Goal: Task Accomplishment & Management: Complete application form

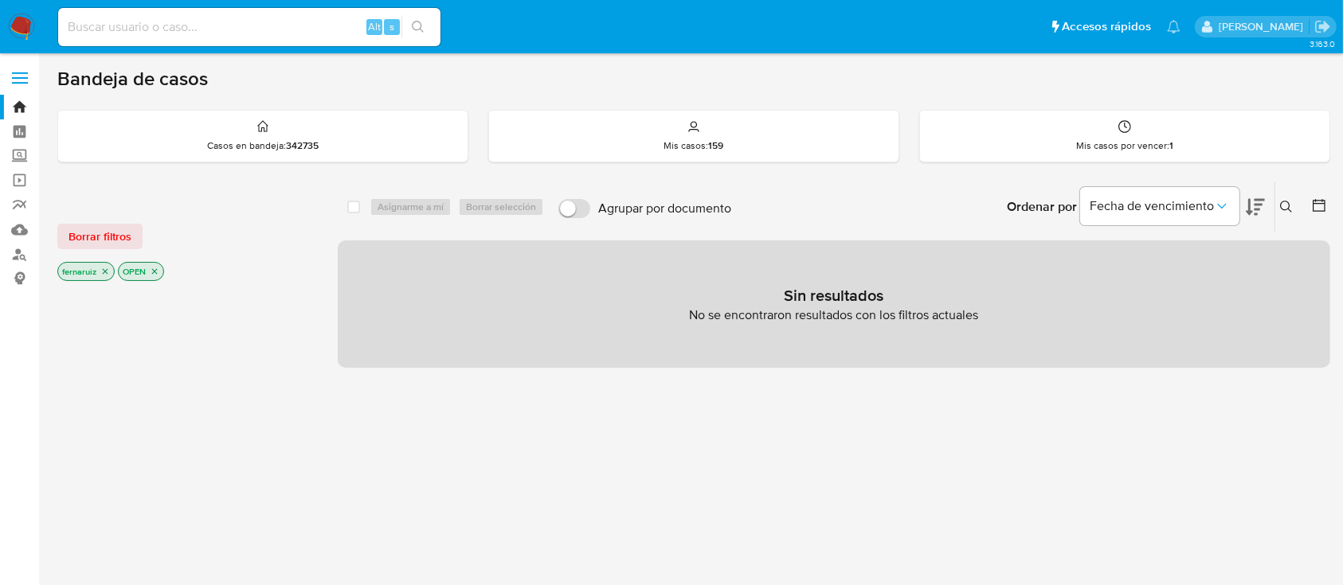
click at [18, 25] on img at bounding box center [21, 27] width 27 height 27
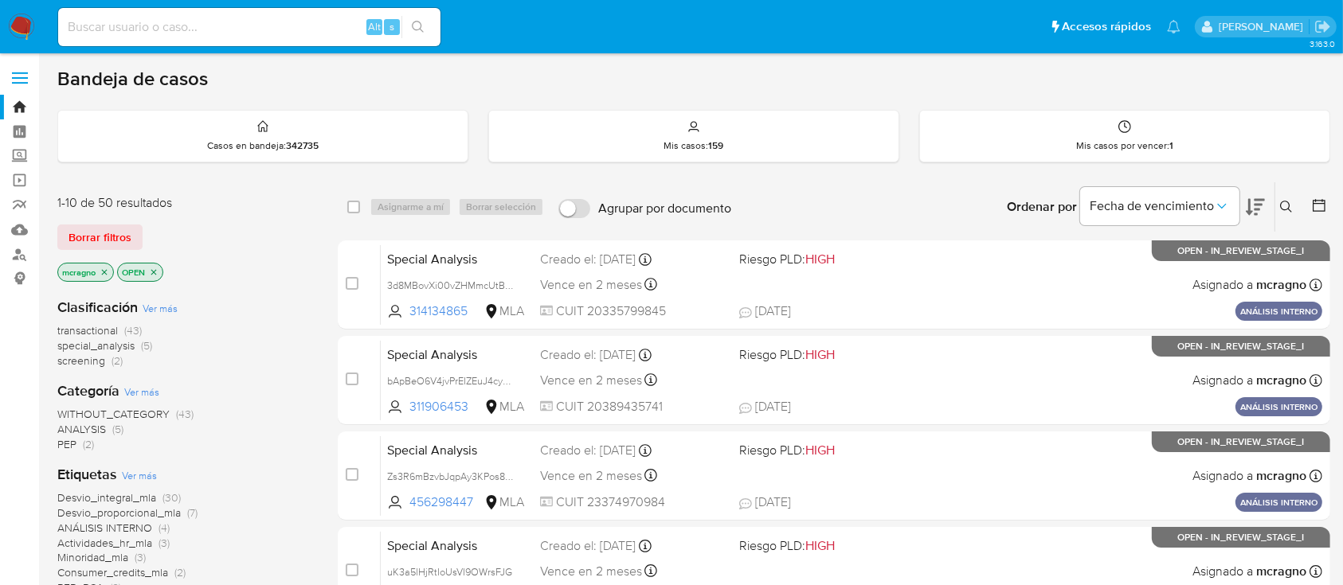
click at [154, 268] on icon "close-filter" at bounding box center [154, 273] width 10 height 10
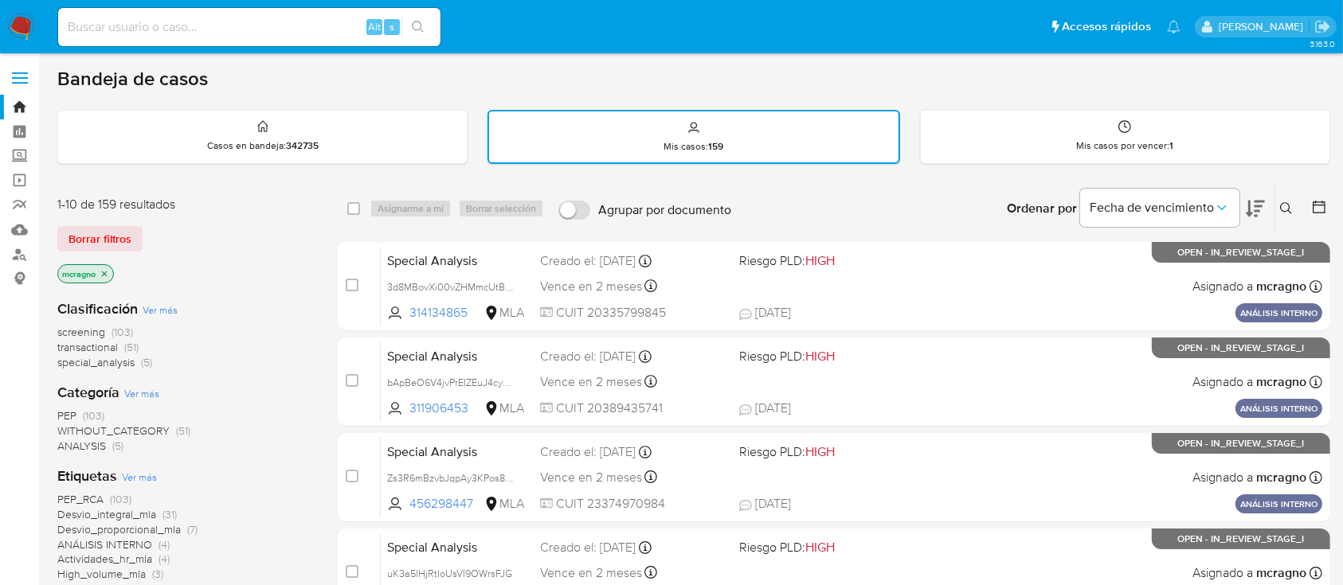
click at [108, 275] on icon "close-filter" at bounding box center [105, 274] width 6 height 6
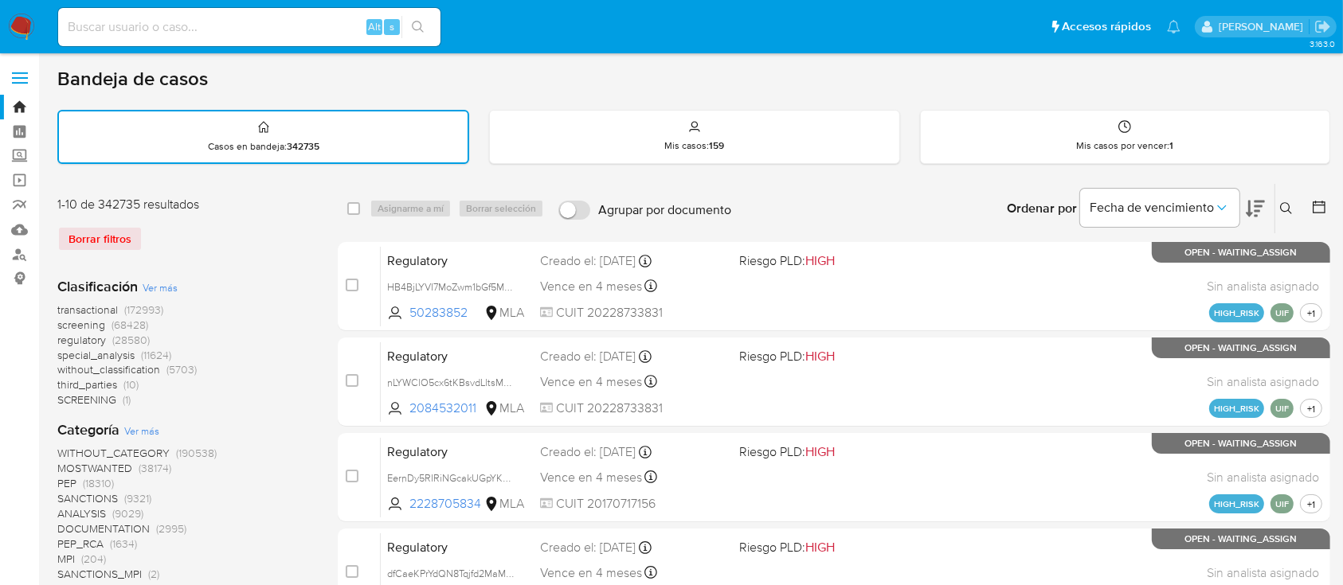
click at [1286, 196] on div "Ingrese ID de usuario o caso Buscar Borrar filtros" at bounding box center [1287, 208] width 27 height 49
click at [1284, 202] on icon at bounding box center [1286, 208] width 13 height 13
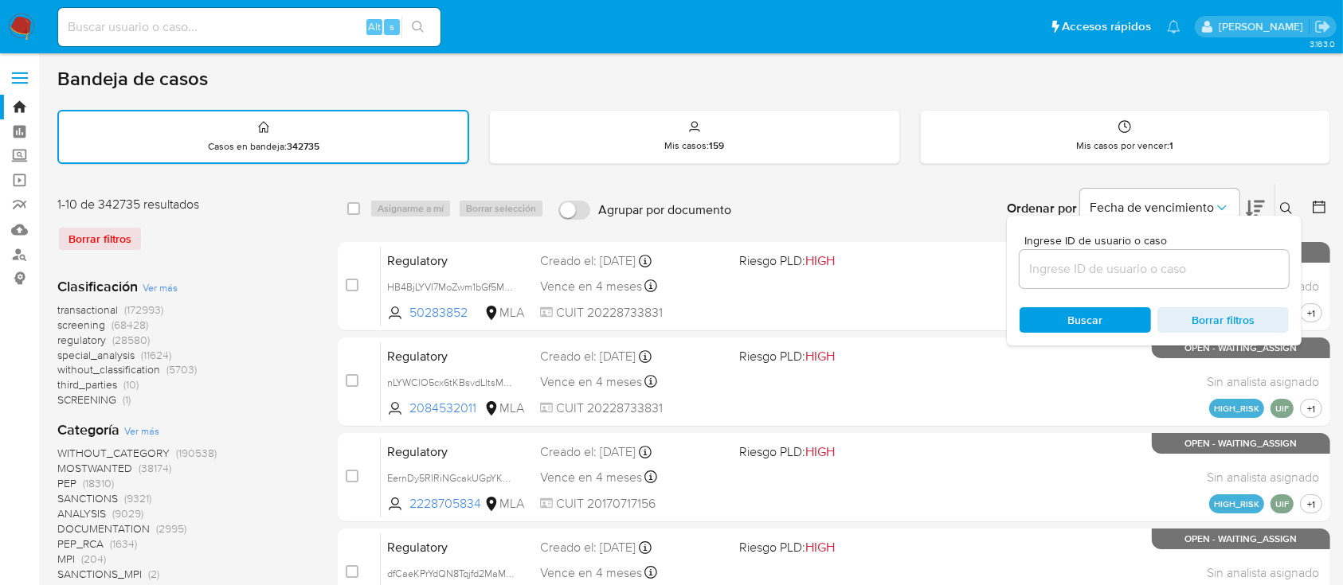
drag, startPoint x: 1177, startPoint y: 258, endPoint x: 1180, endPoint y: 276, distance: 18.6
click at [1178, 264] on input at bounding box center [1153, 269] width 269 height 21
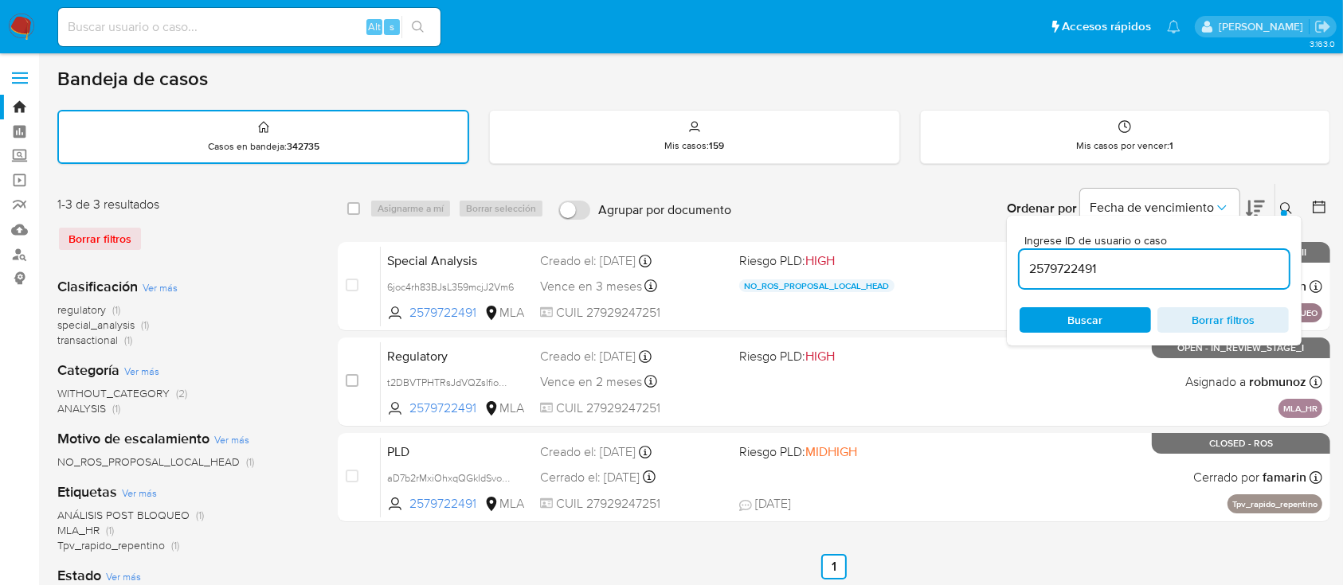
click at [1280, 202] on icon at bounding box center [1286, 208] width 13 height 13
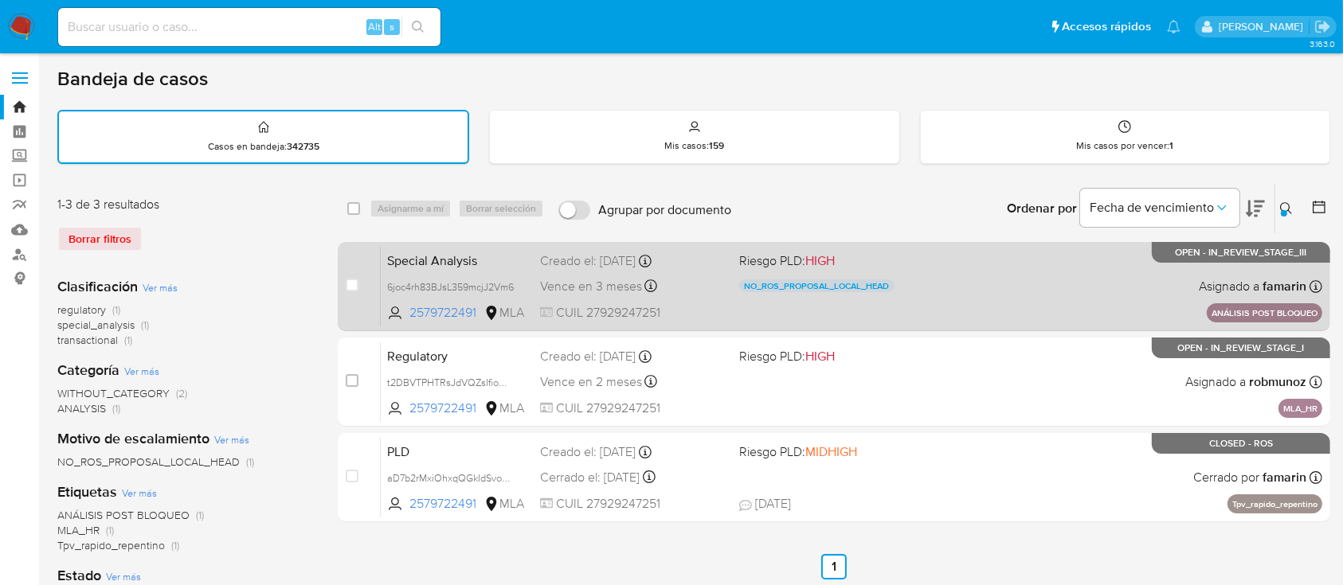
click at [1096, 290] on div "Special Analysis 6joc4rh83BJsL359mcjJ2Vm6 2579722491 MLA Riesgo PLD: HIGH NO_RO…" at bounding box center [851, 286] width 941 height 80
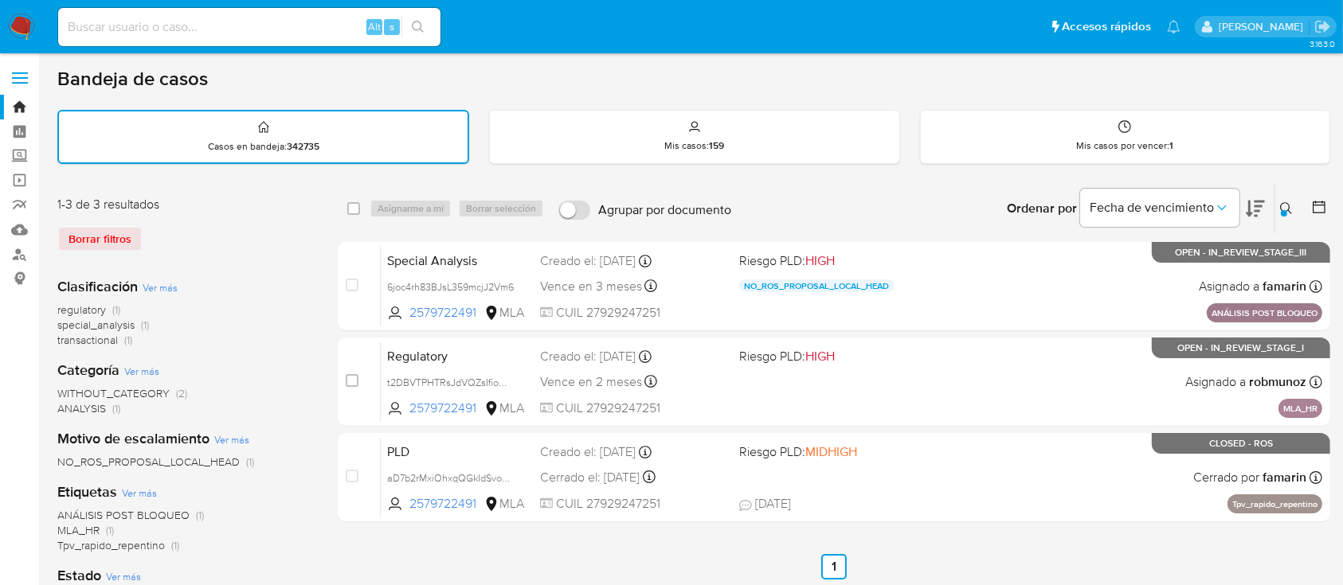
click at [1281, 202] on icon at bounding box center [1286, 208] width 13 height 13
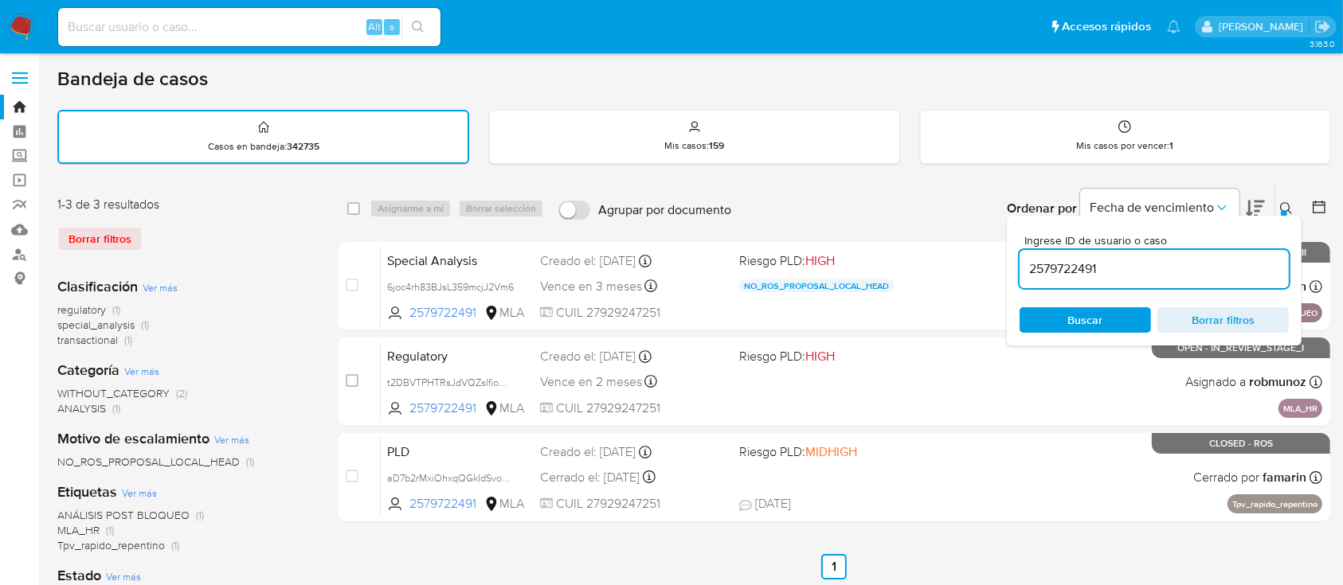
click at [1247, 270] on input "2579722491" at bounding box center [1153, 269] width 269 height 21
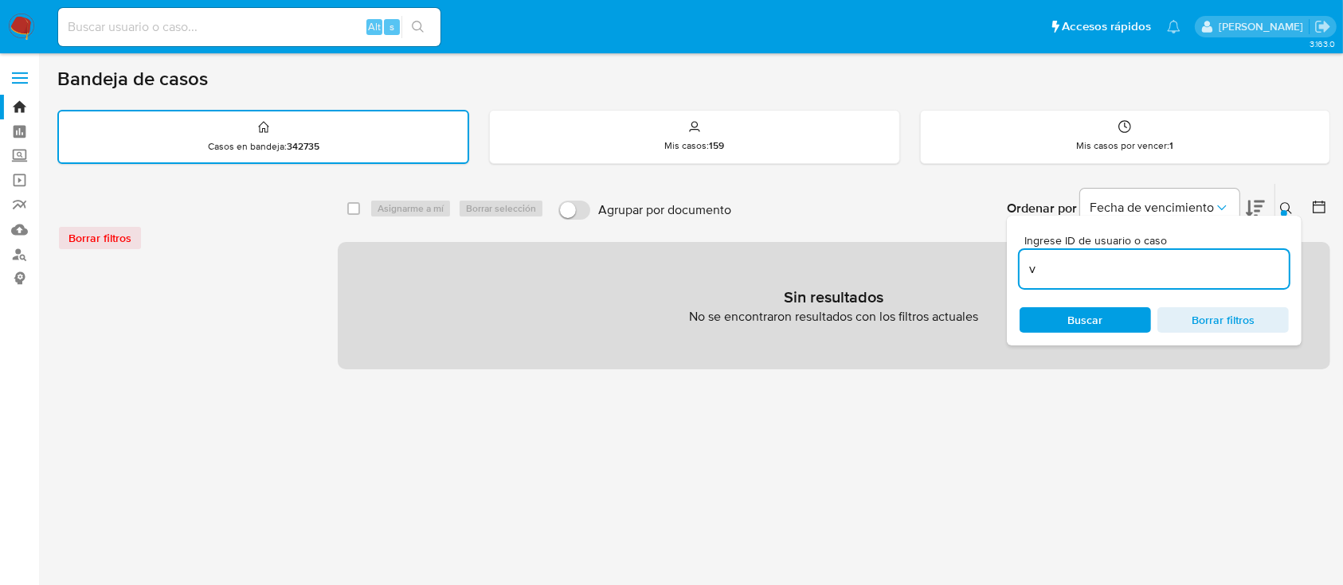
click at [1122, 279] on div "v" at bounding box center [1153, 269] width 269 height 38
click at [1120, 264] on input "v" at bounding box center [1153, 269] width 269 height 21
paste input "327732303"
type input "327732303"
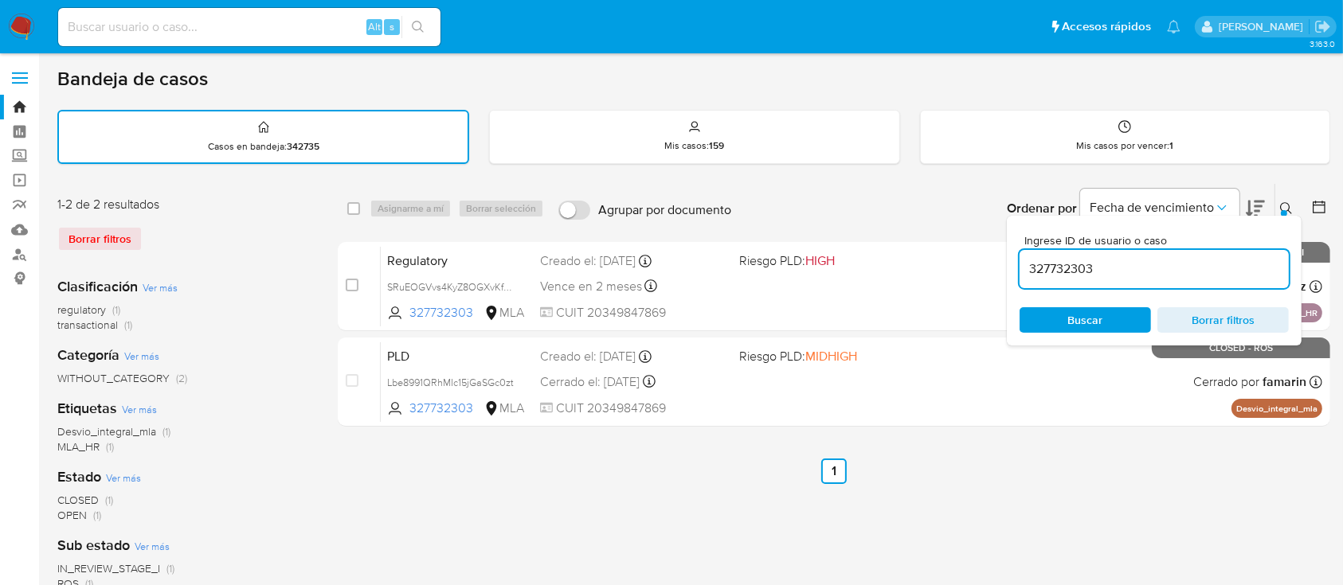
click at [1284, 200] on button at bounding box center [1288, 208] width 26 height 19
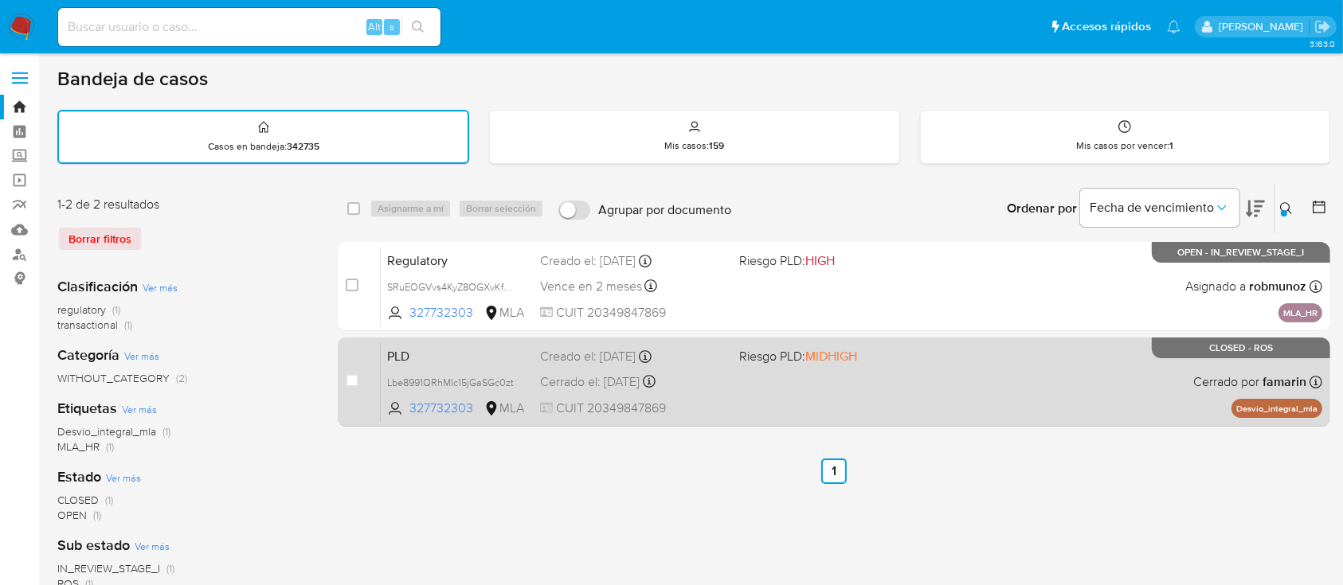
click at [1015, 360] on div "PLD Lbe8991QRhMIc15jGaSGc0zt 327732303 MLA Riesgo PLD: MIDHIGH Creado el: 12/06…" at bounding box center [851, 382] width 941 height 80
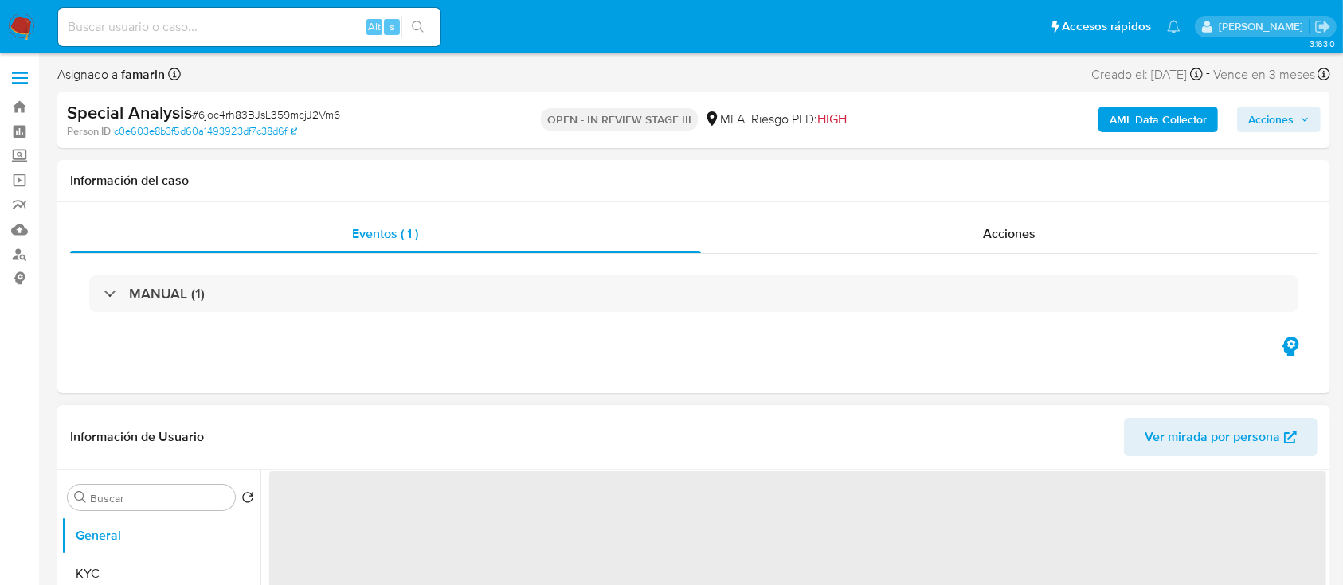
select select "10"
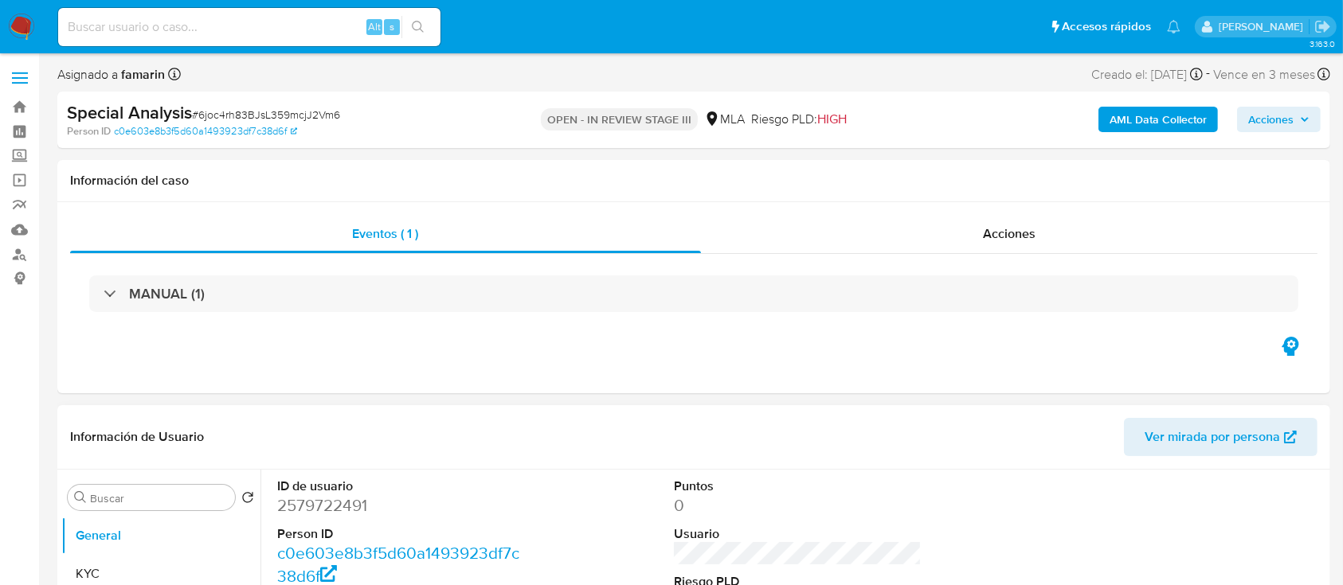
click at [952, 443] on header "Información de Usuario Ver mirada por persona" at bounding box center [693, 437] width 1247 height 38
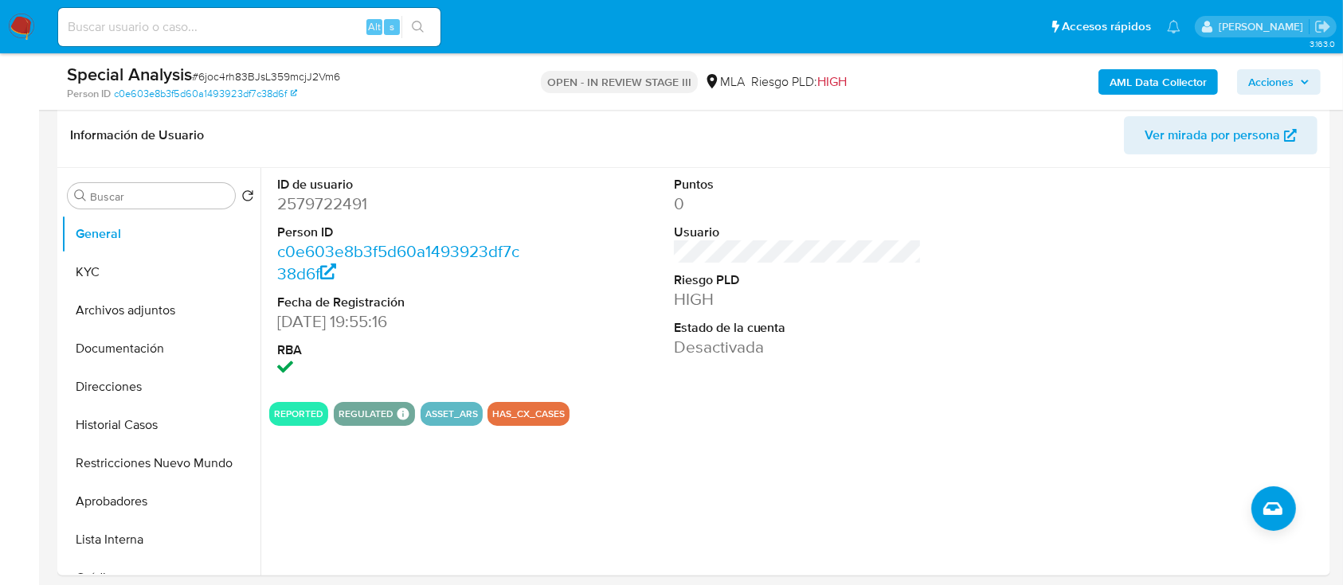
scroll to position [212, 0]
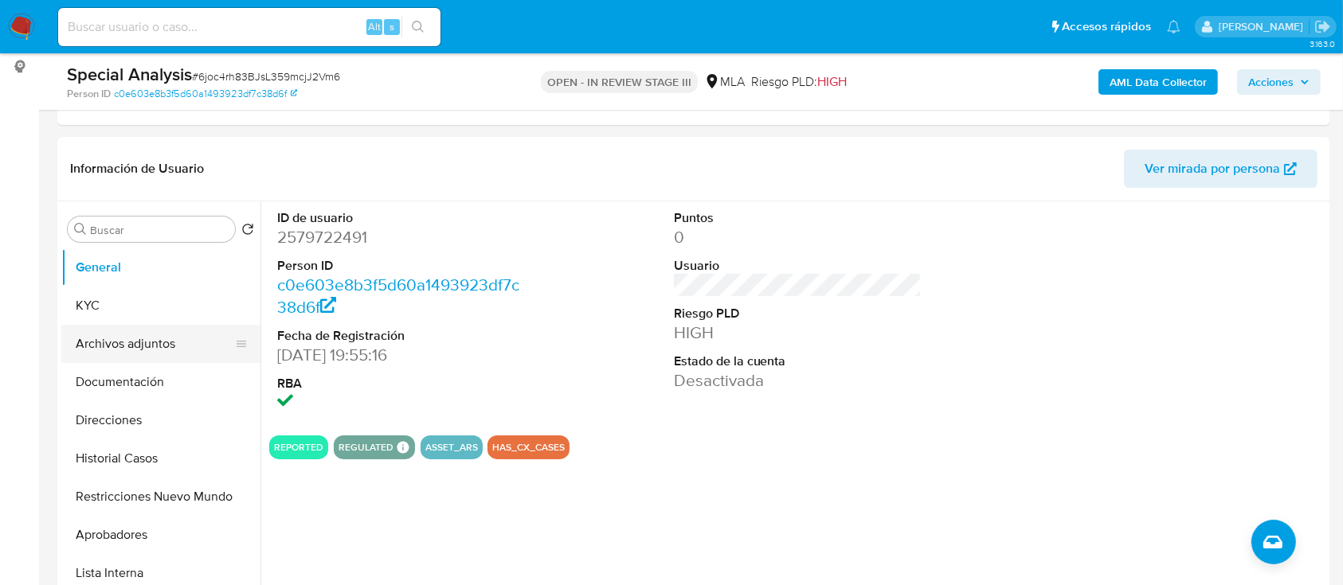
click at [166, 334] on button "Archivos adjuntos" at bounding box center [154, 344] width 186 height 38
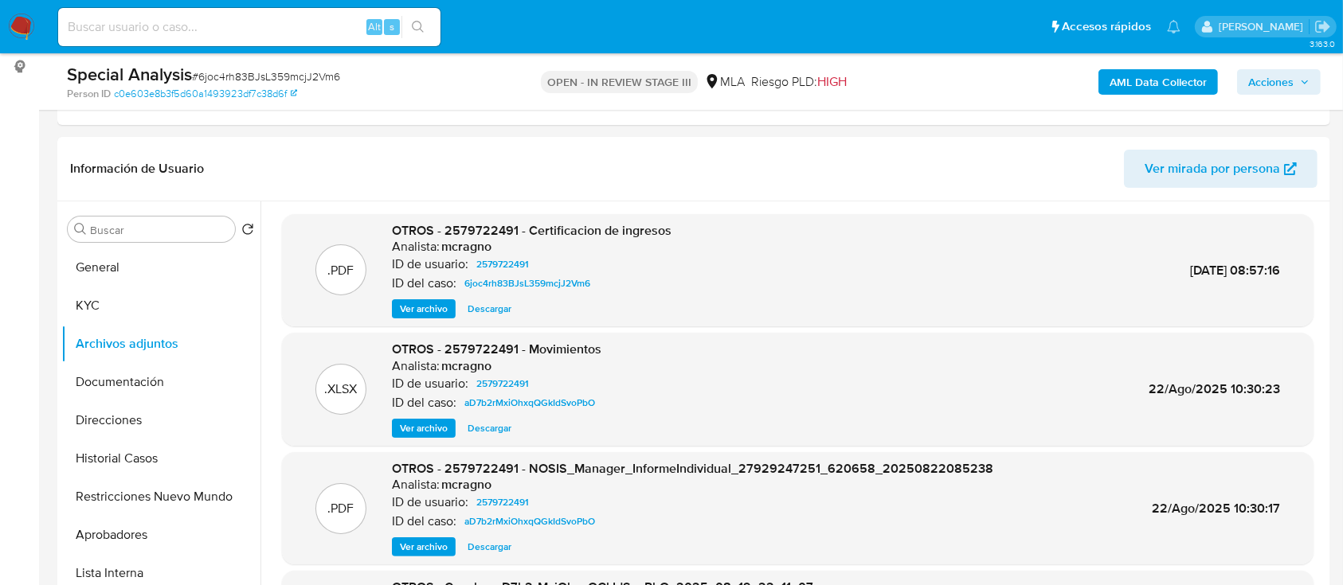
click at [434, 309] on span "Ver archivo" at bounding box center [424, 309] width 48 height 16
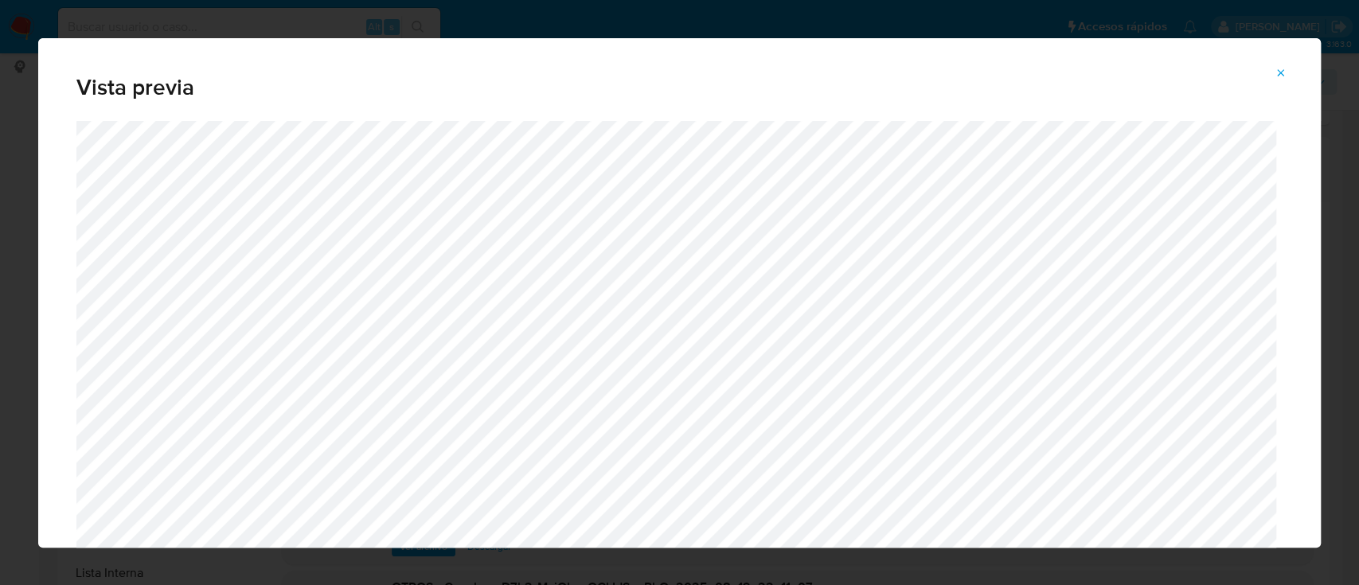
click at [1280, 69] on icon "Attachment preview" at bounding box center [1281, 73] width 13 height 13
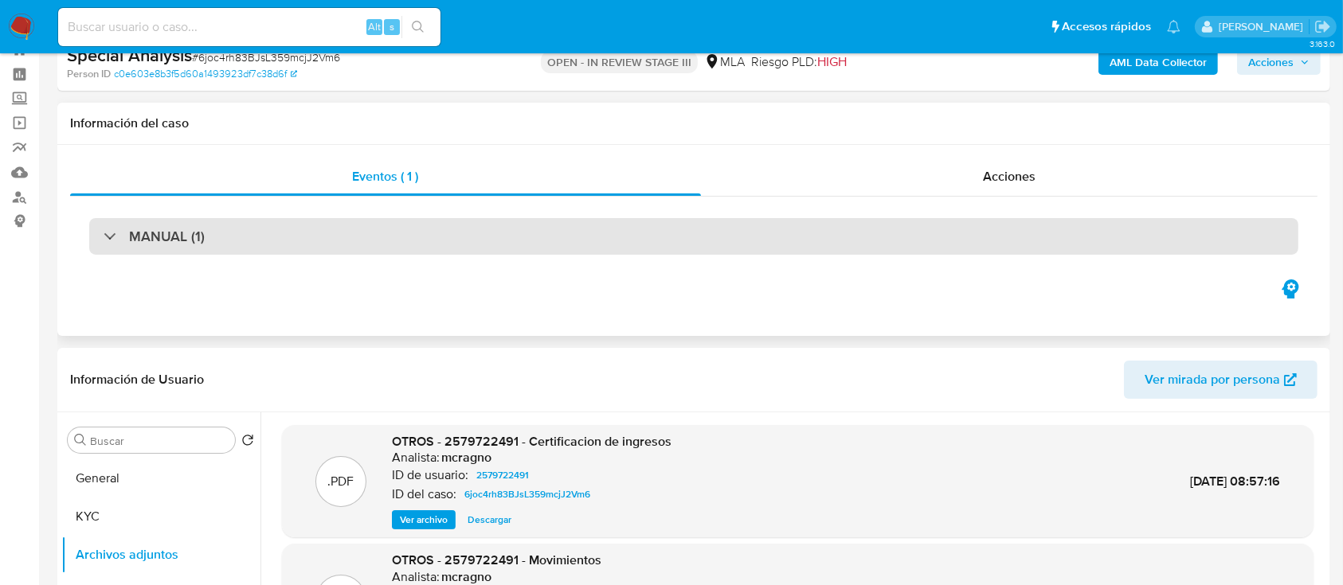
scroll to position [0, 0]
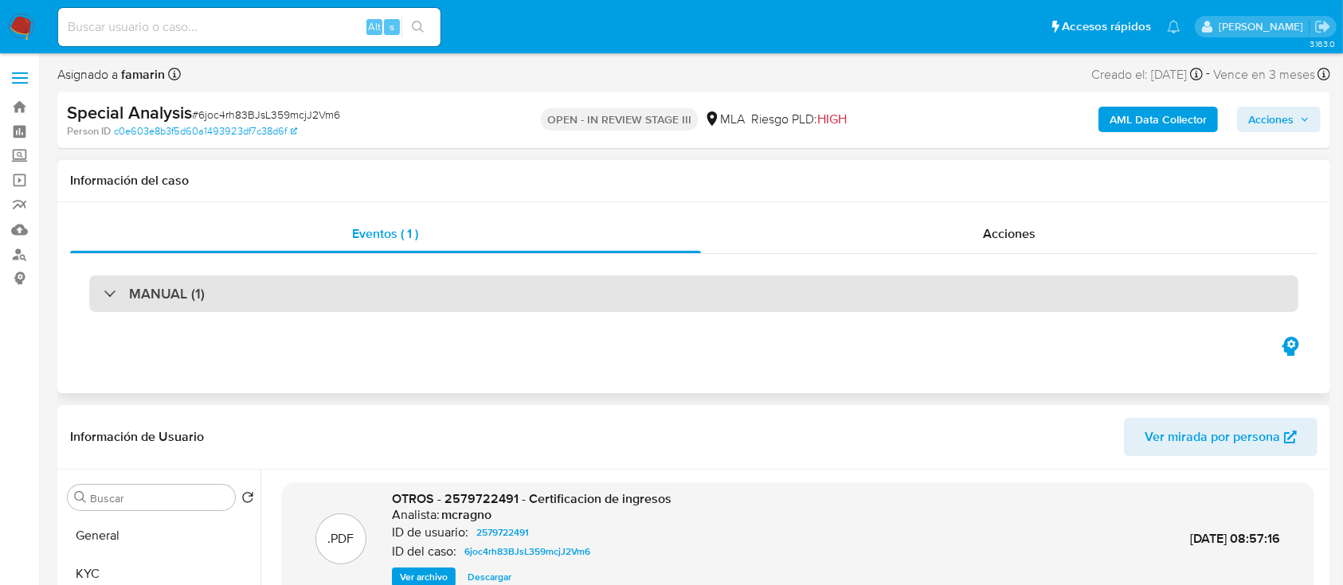
click at [894, 292] on div "MANUAL (1)" at bounding box center [693, 294] width 1209 height 37
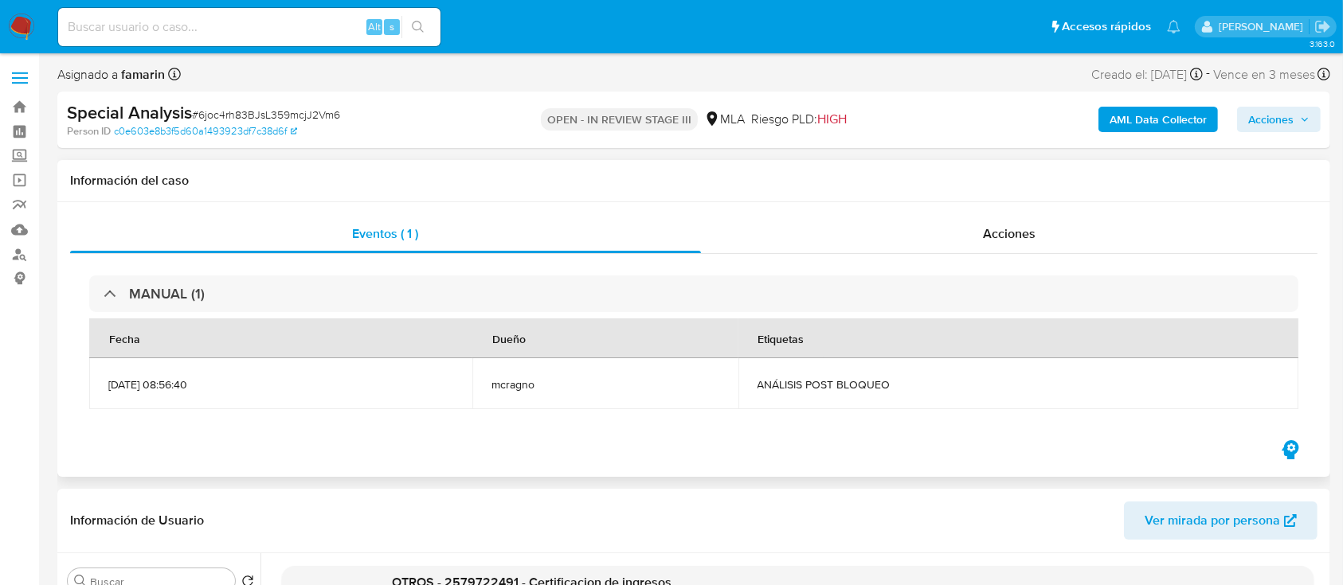
drag, startPoint x: 1038, startPoint y: 222, endPoint x: 1018, endPoint y: 256, distance: 38.5
click at [1038, 222] on div "Acciones" at bounding box center [1009, 234] width 617 height 38
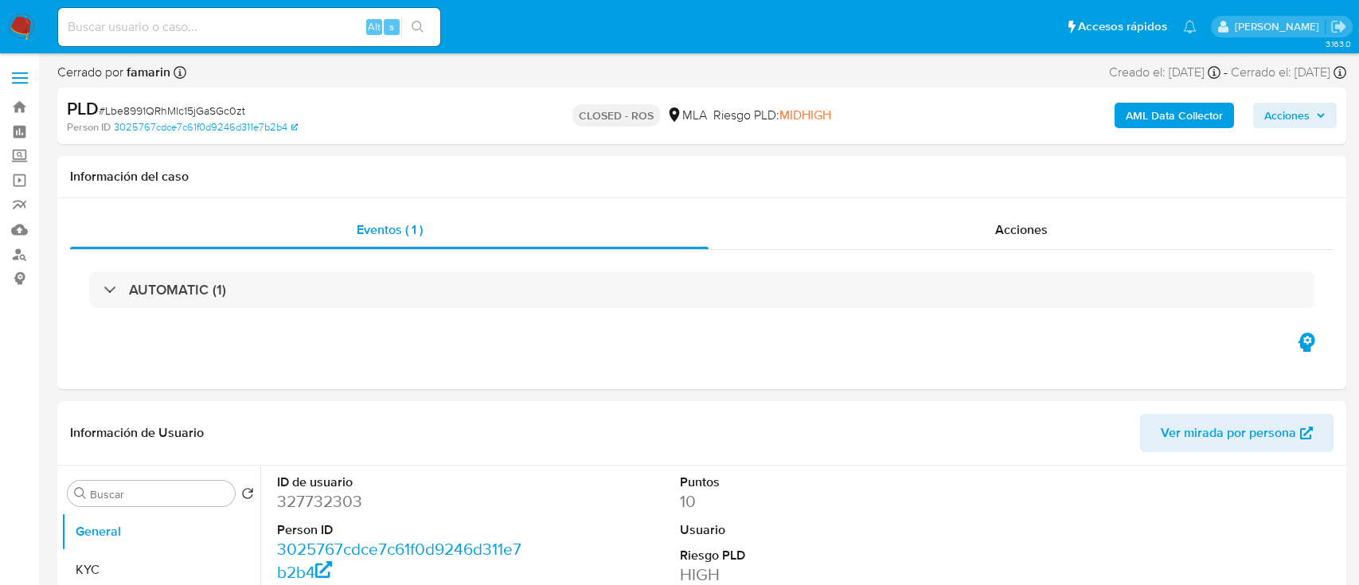
select select "10"
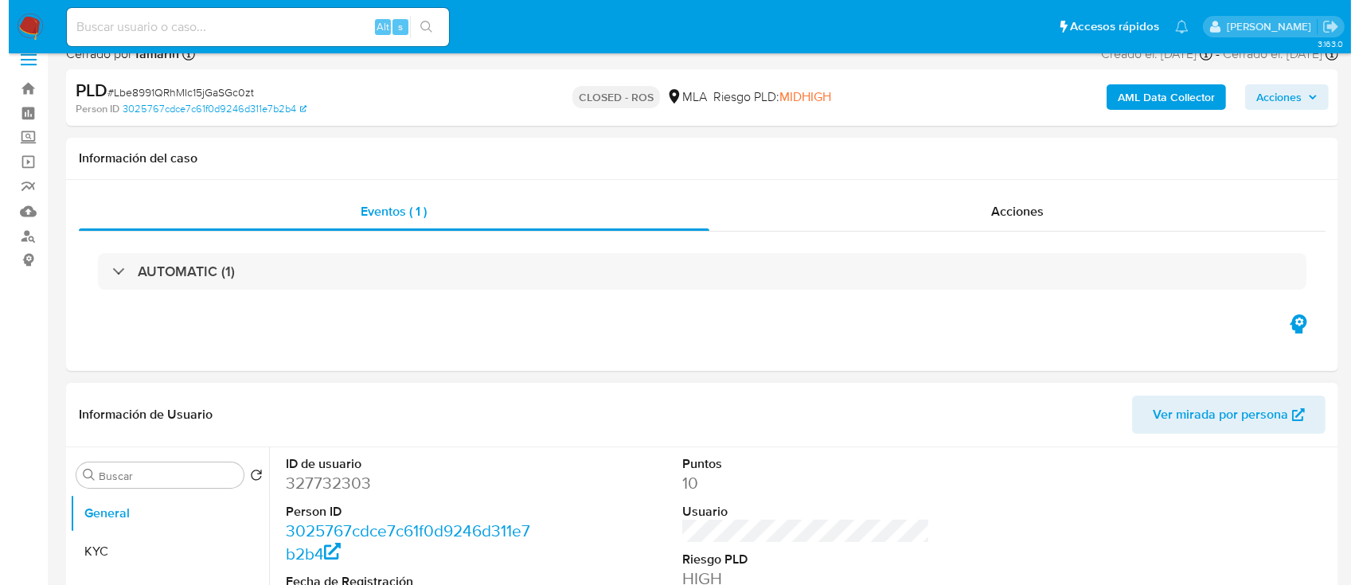
scroll to position [319, 0]
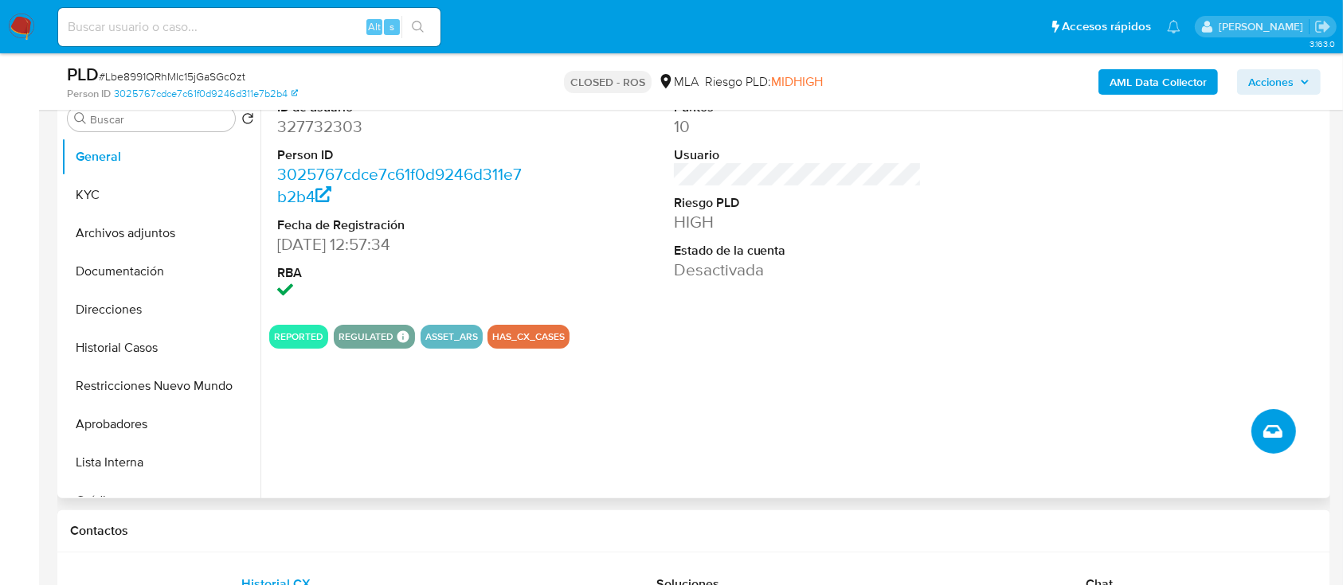
click at [1272, 424] on icon "Crear caso manual" at bounding box center [1272, 431] width 19 height 19
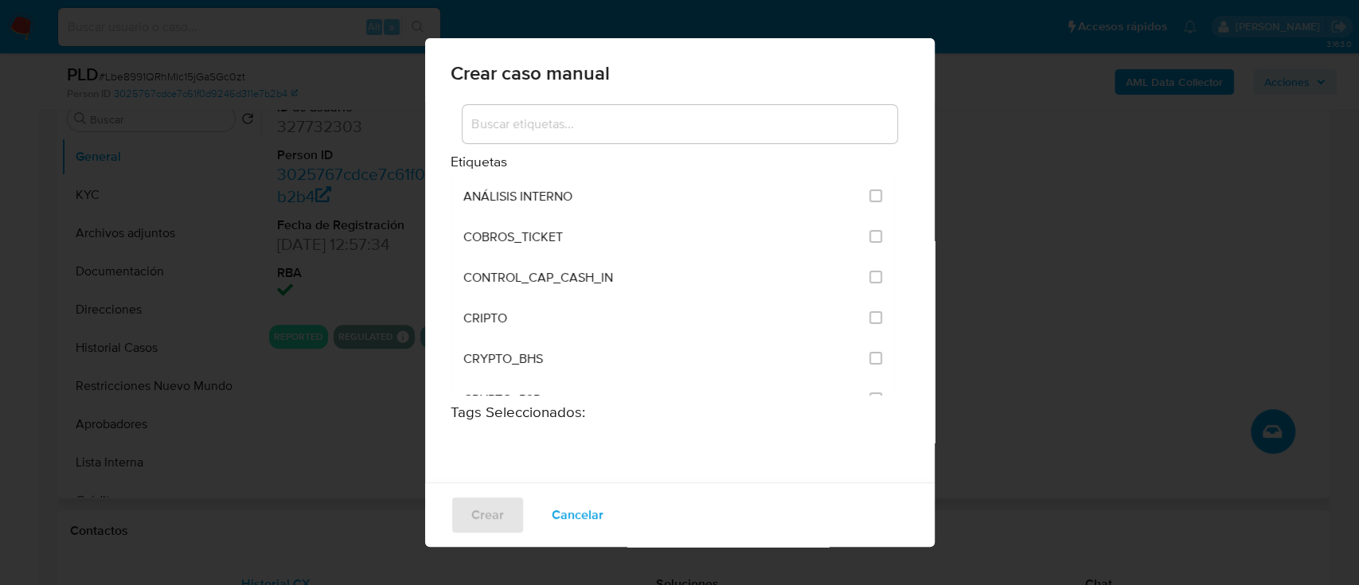
click at [577, 130] on input at bounding box center [680, 124] width 435 height 21
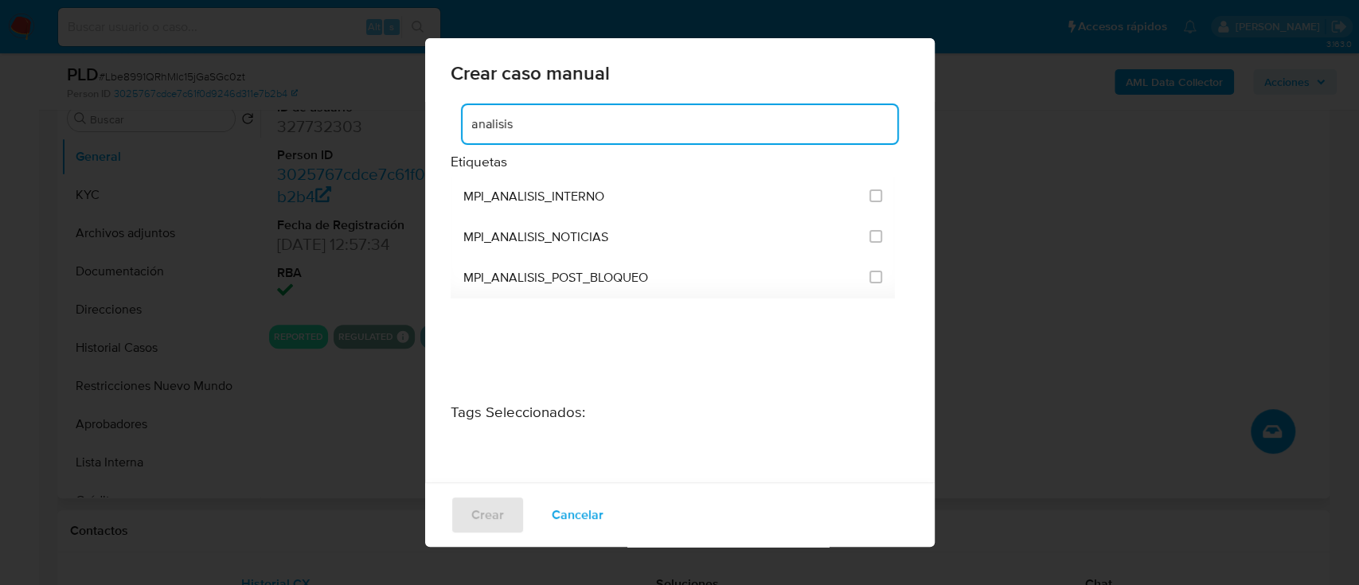
drag, startPoint x: 617, startPoint y: 122, endPoint x: 423, endPoint y: 122, distance: 194.3
click at [423, 122] on div "Crear caso manual analisis Etiquetas MPI_ANALISIS_INTERNO MPI_ANALISIS_NOTICIAS…" at bounding box center [679, 292] width 1359 height 585
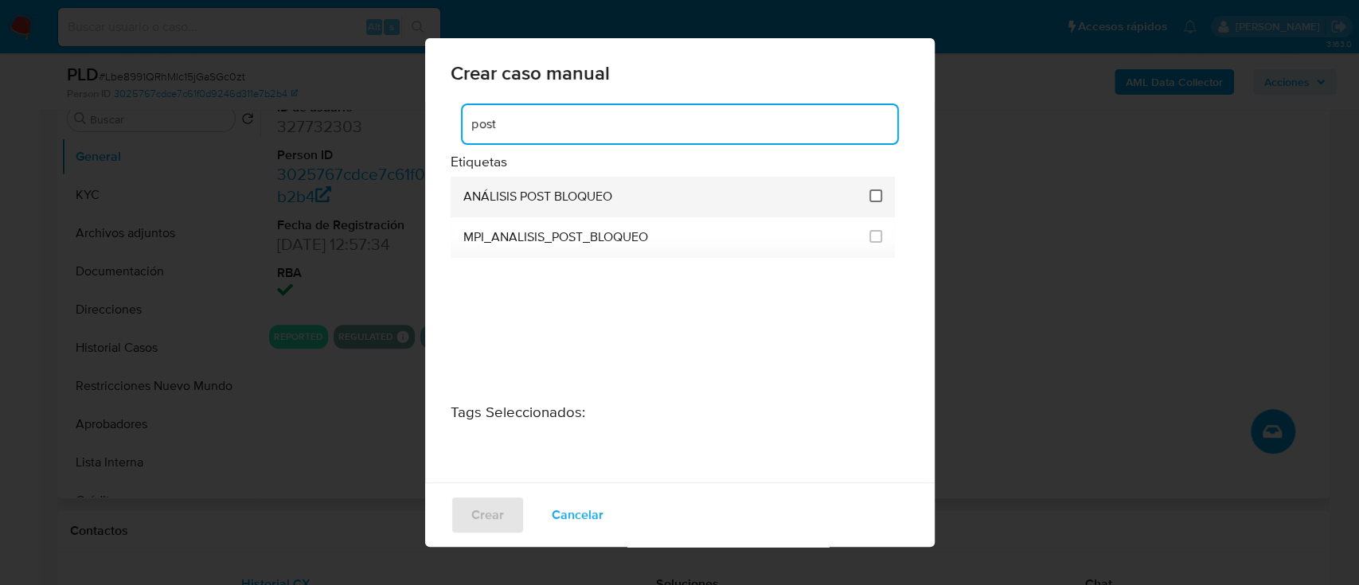
type input "post"
click at [871, 196] on input "3249" at bounding box center [876, 196] width 13 height 13
checkbox input "true"
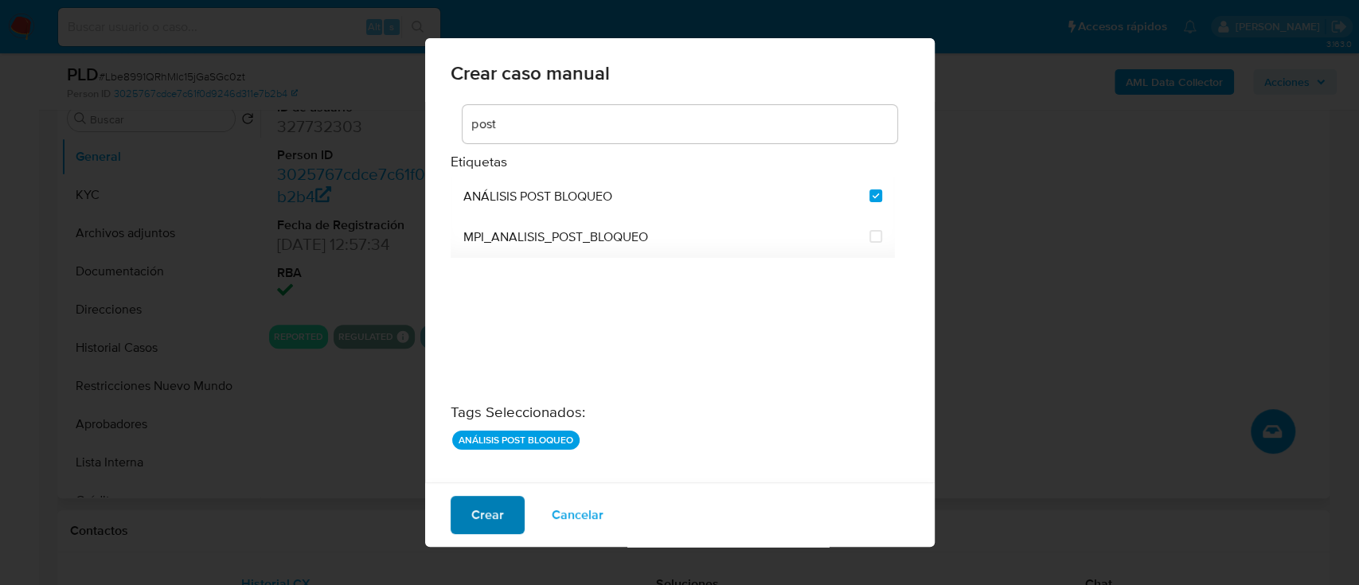
click at [472, 521] on span "Crear" at bounding box center [487, 515] width 33 height 35
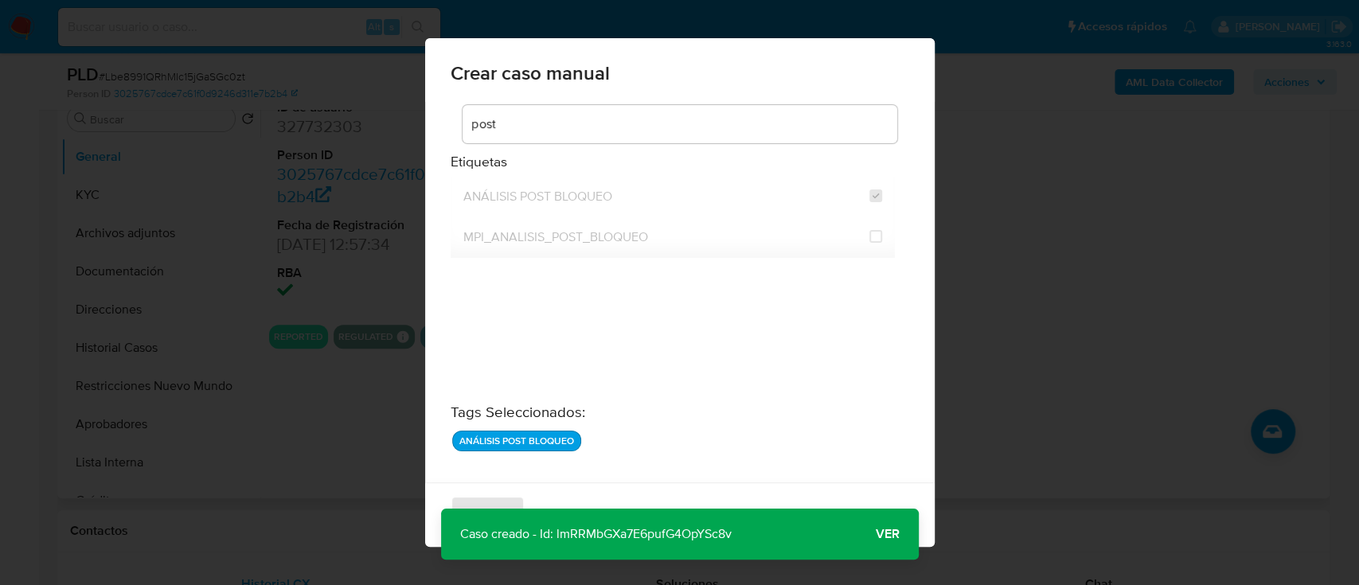
click at [880, 534] on span "Ver" at bounding box center [888, 534] width 24 height 0
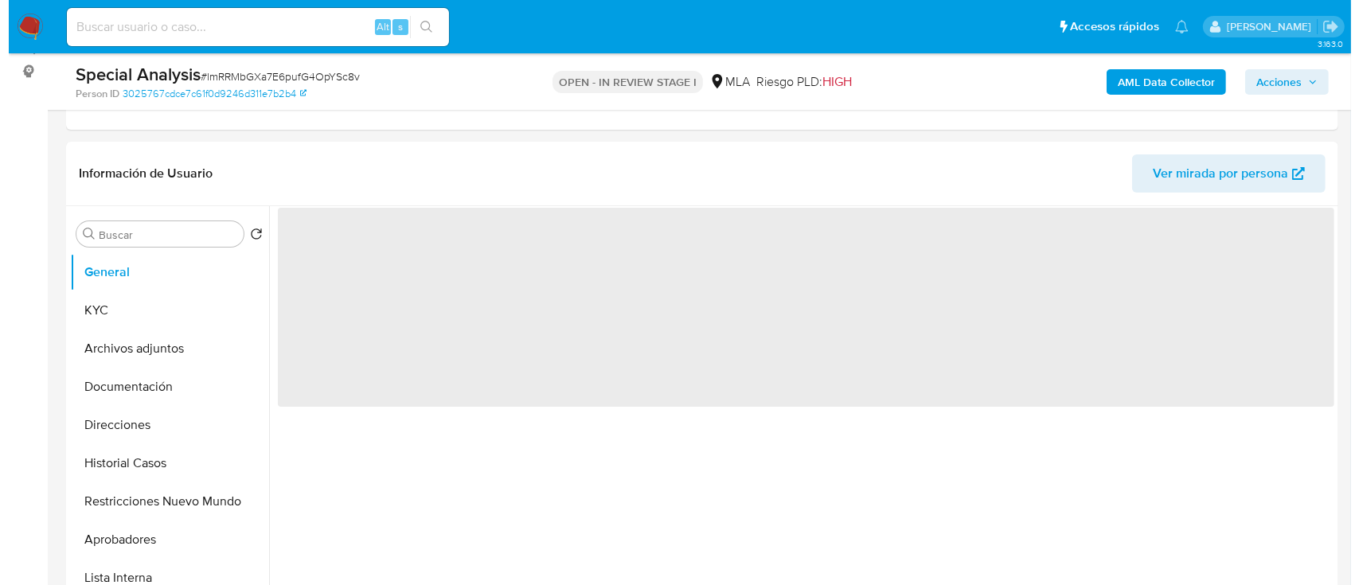
scroll to position [212, 0]
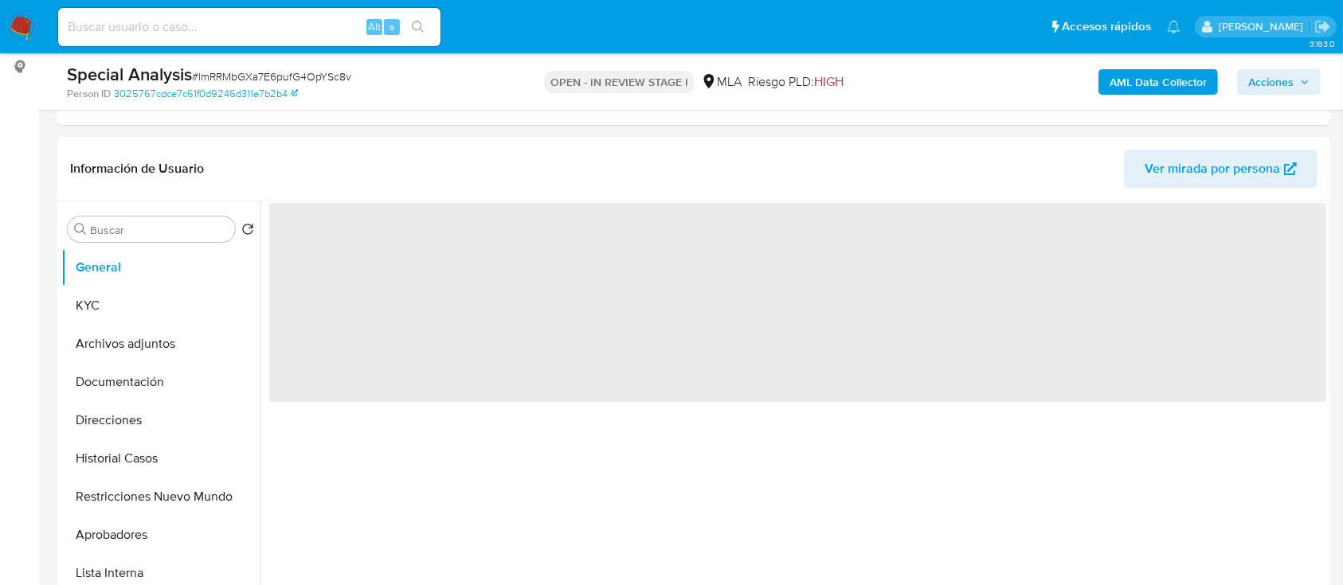
select select "10"
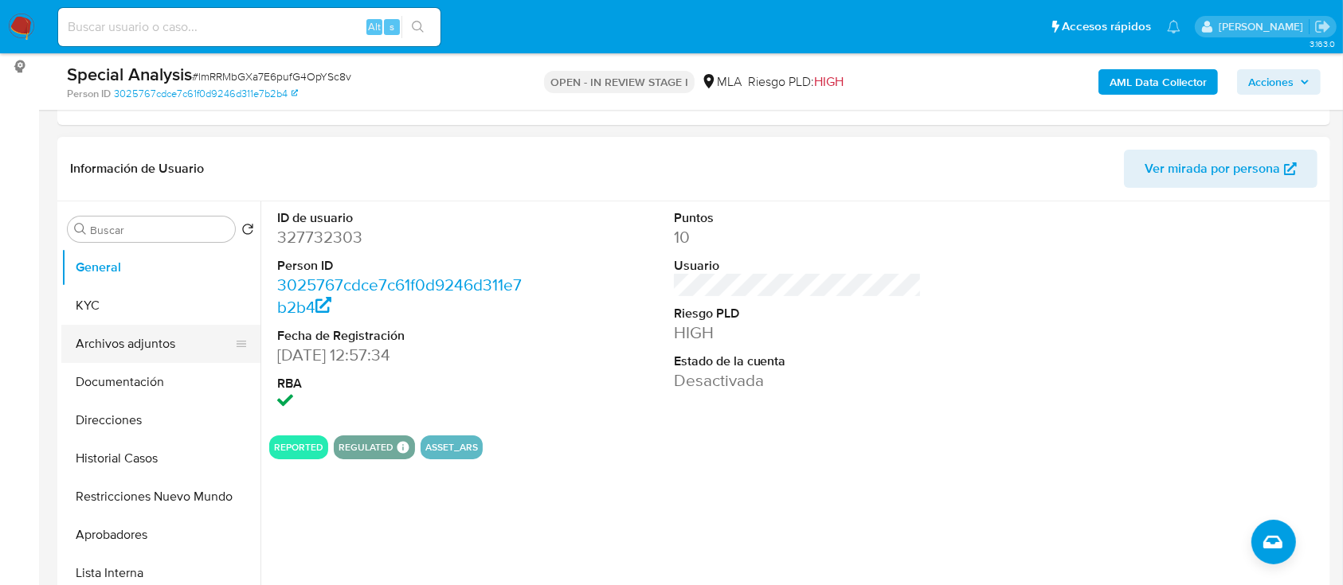
click at [108, 334] on button "Archivos adjuntos" at bounding box center [154, 344] width 186 height 38
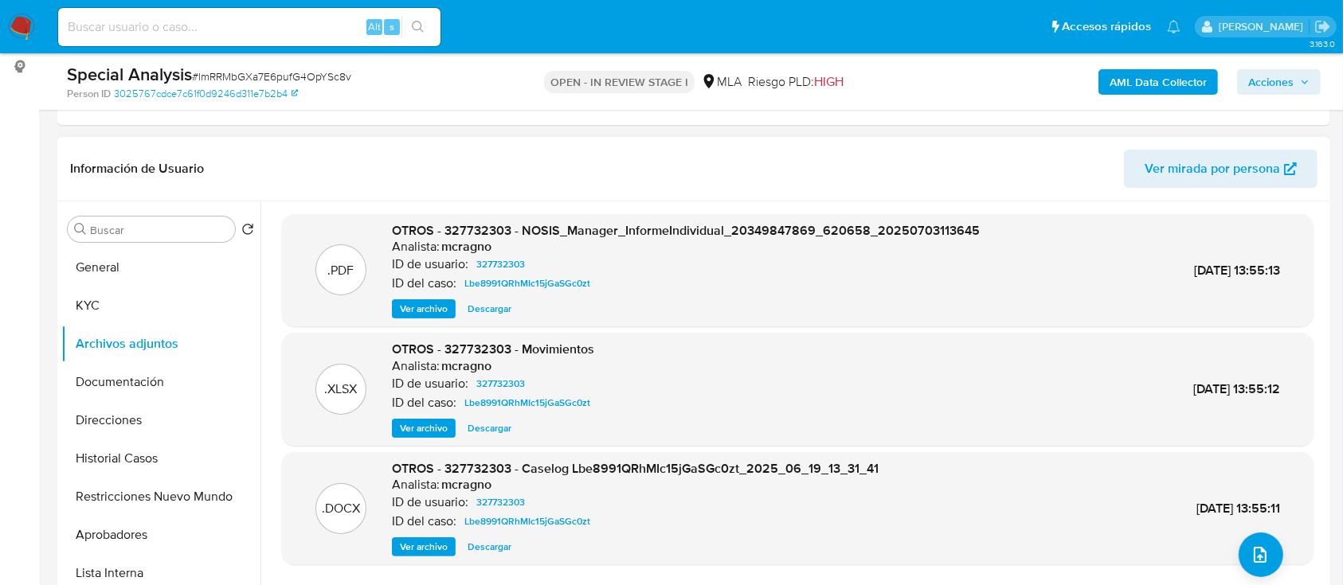
click at [1276, 549] on div ".DOCX OTROS - 327732303 - Caselog Lbe8991QRhMIc15jGaSGc0zt_2025_06_19_13_31_41 …" at bounding box center [797, 508] width 1015 height 97
click at [1273, 552] on button "upload-file" at bounding box center [1260, 555] width 45 height 45
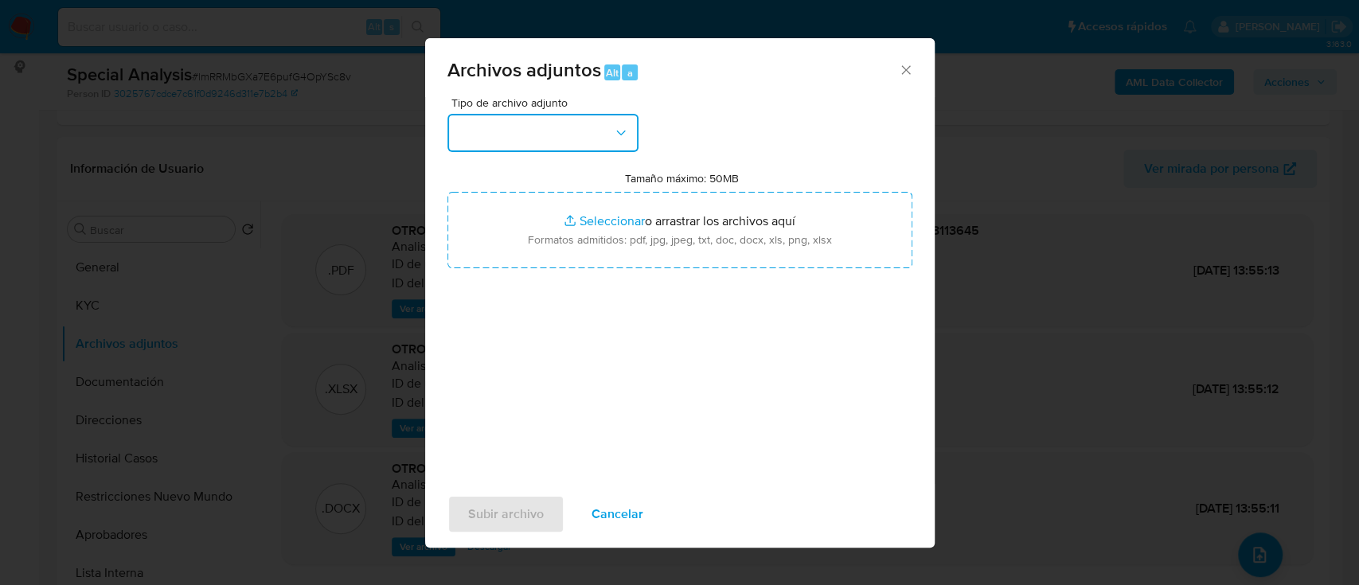
click at [620, 143] on button "button" at bounding box center [543, 133] width 191 height 38
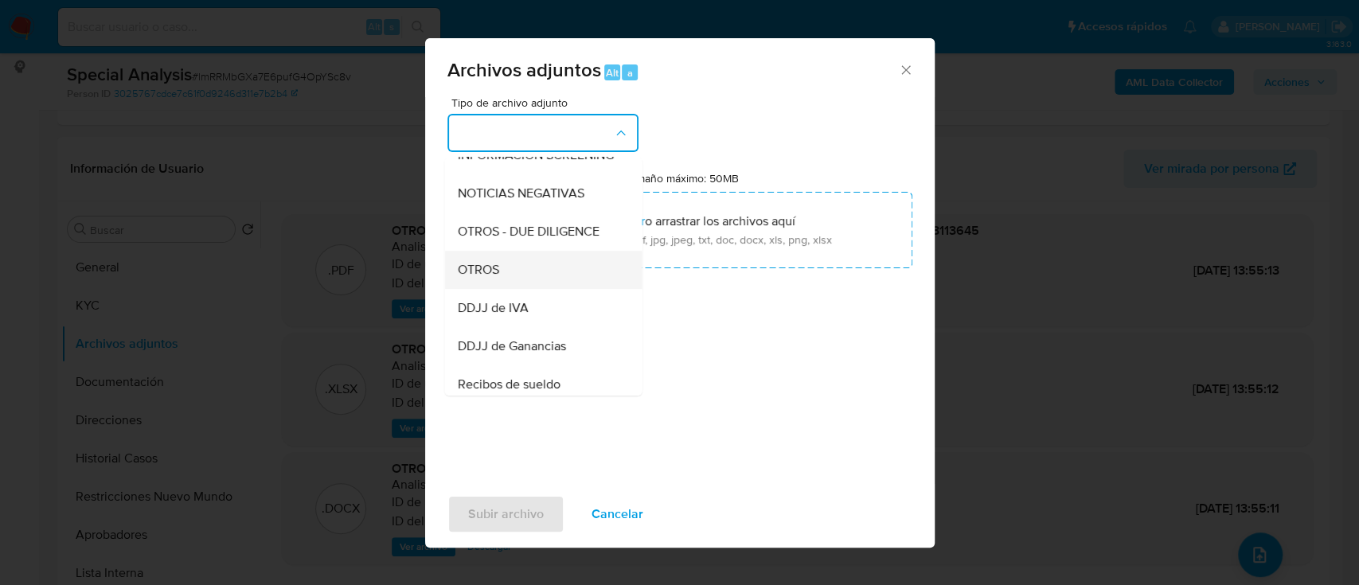
click at [549, 289] on div "OTROS" at bounding box center [538, 270] width 162 height 38
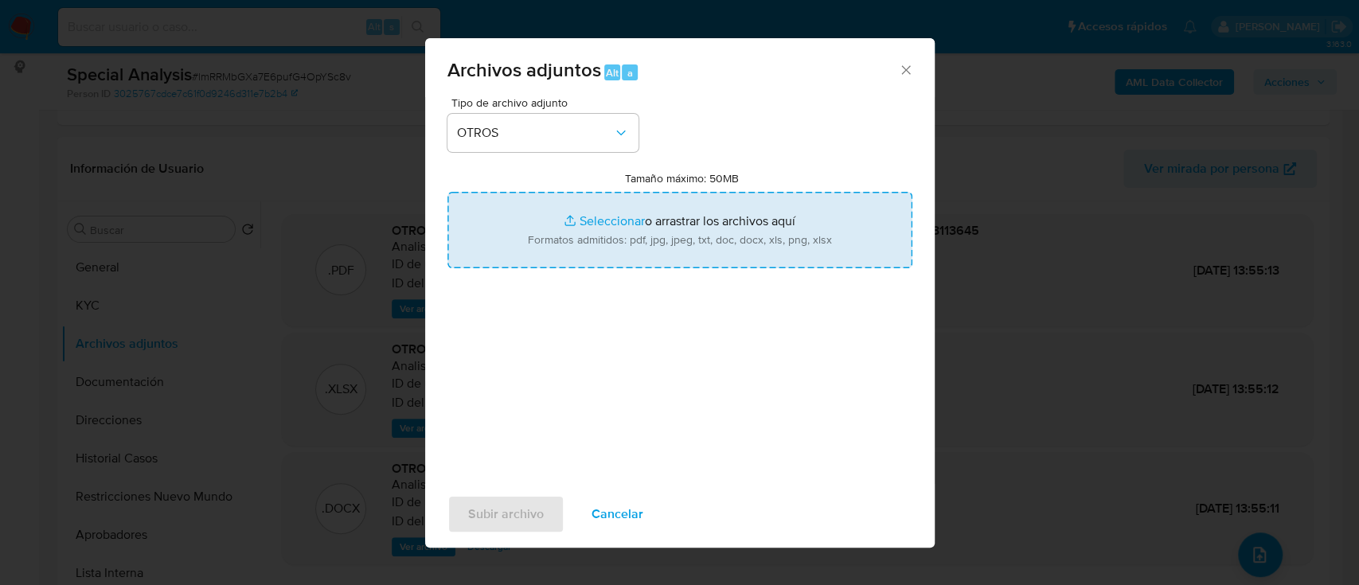
click at [612, 254] on input "Tamaño máximo: 50MB Seleccionar archivos" at bounding box center [680, 230] width 465 height 76
type input "C:\fakepath\20349847869_011_00001_00000001_11.pdf"
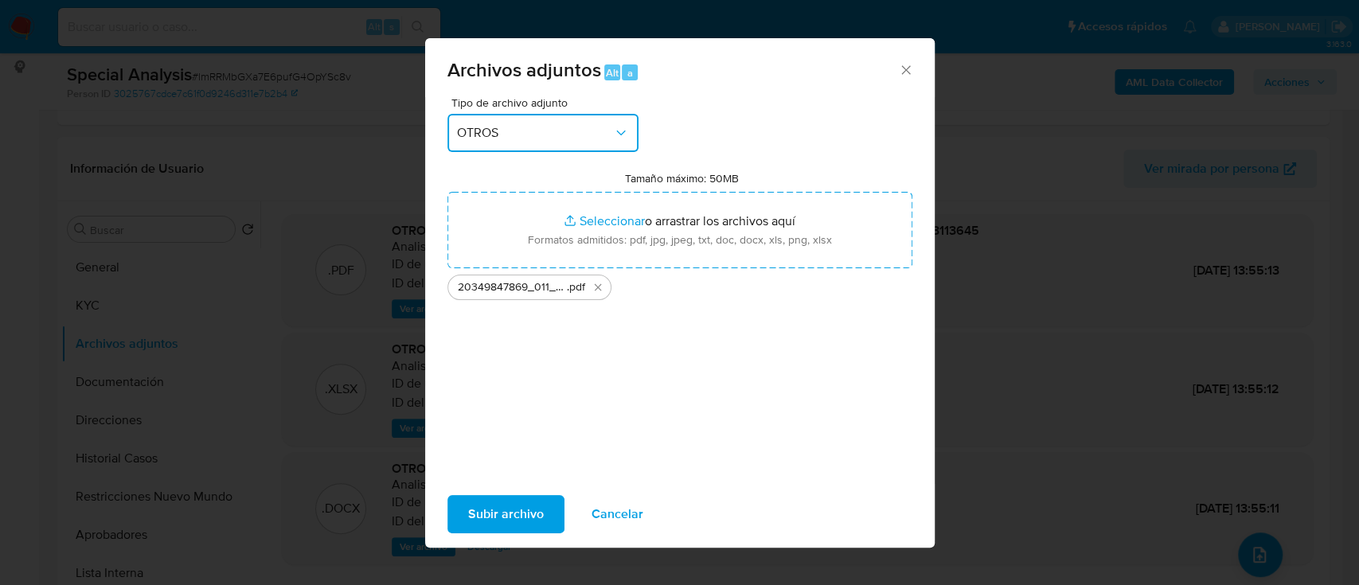
click at [583, 145] on button "OTROS" at bounding box center [543, 133] width 191 height 38
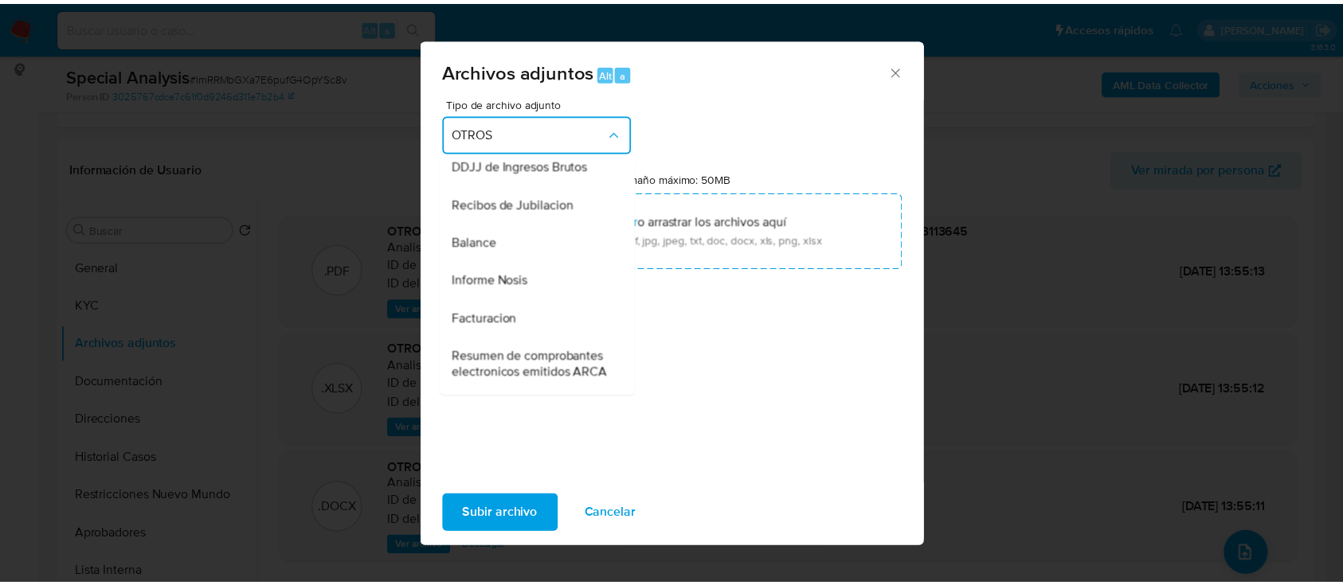
scroll to position [540, 0]
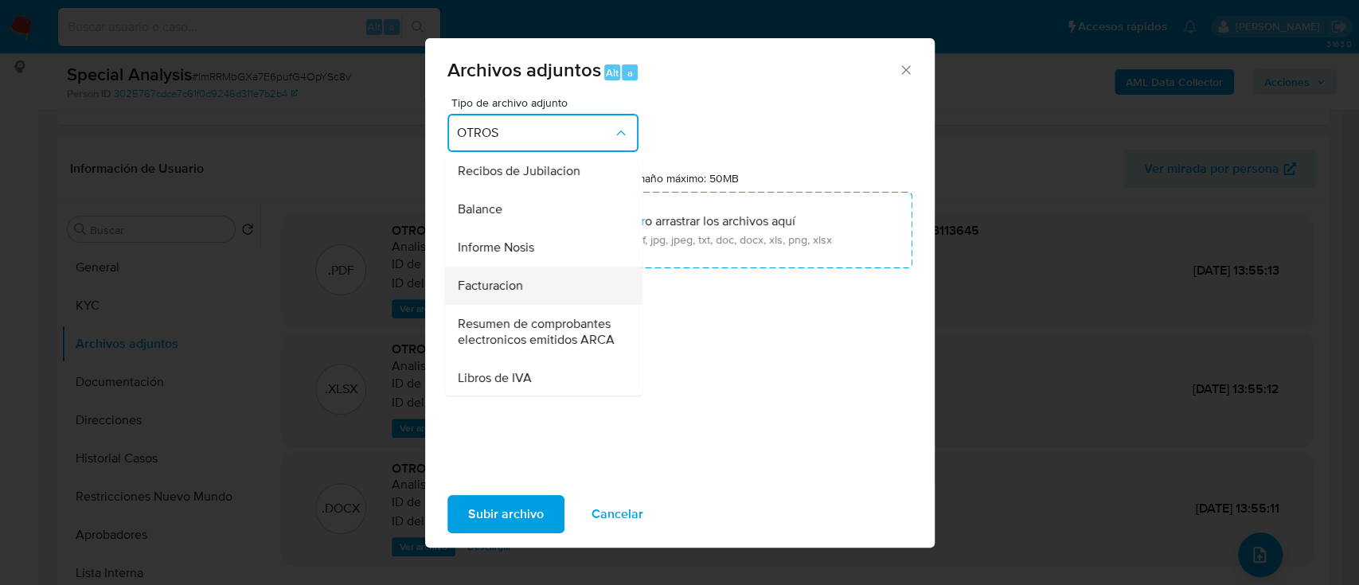
click at [549, 305] on div "Facturacion" at bounding box center [538, 286] width 162 height 38
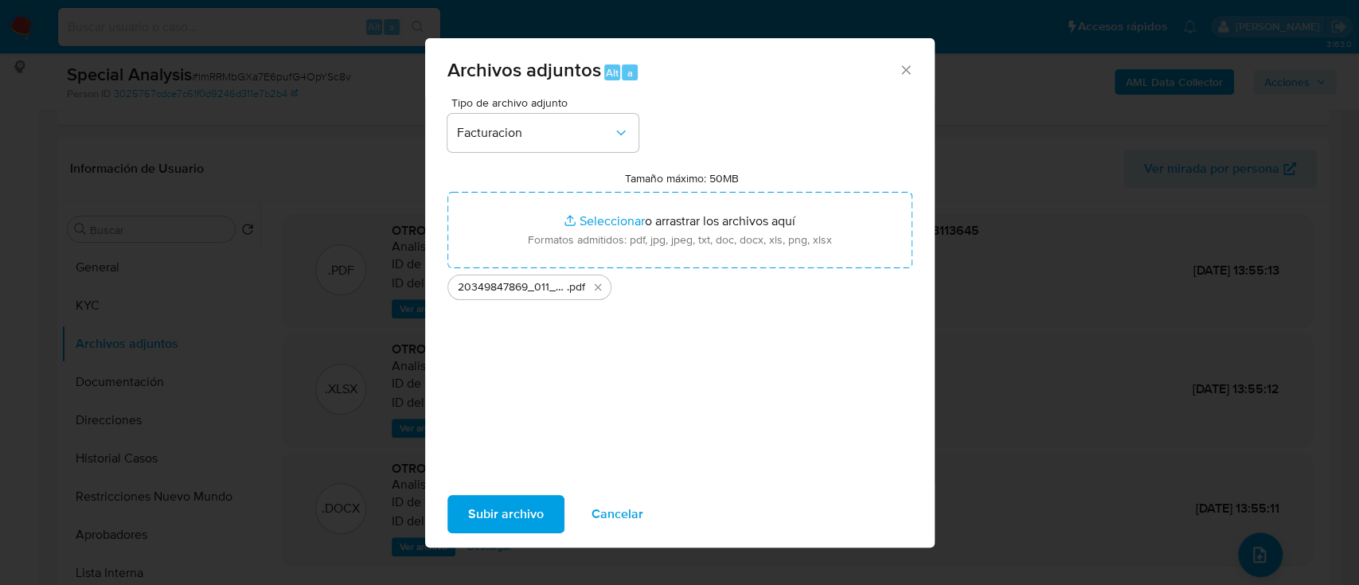
click at [511, 503] on span "Subir archivo" at bounding box center [506, 514] width 76 height 35
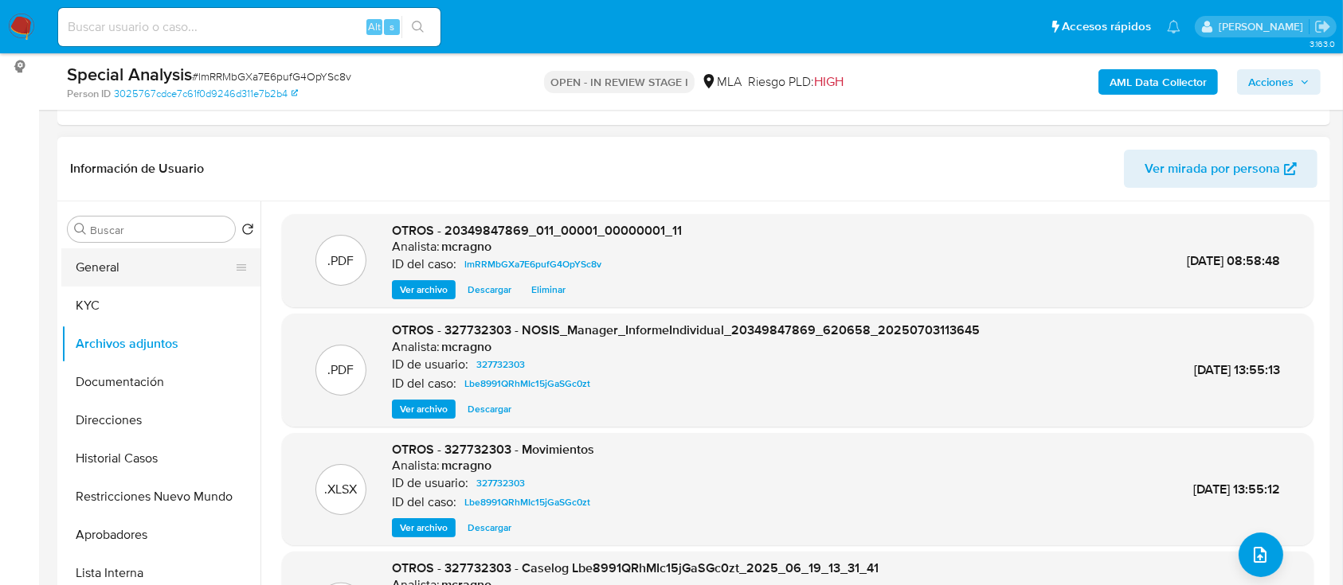
drag, startPoint x: 177, startPoint y: 271, endPoint x: 177, endPoint y: 280, distance: 8.8
click at [177, 271] on button "General" at bounding box center [154, 267] width 186 height 38
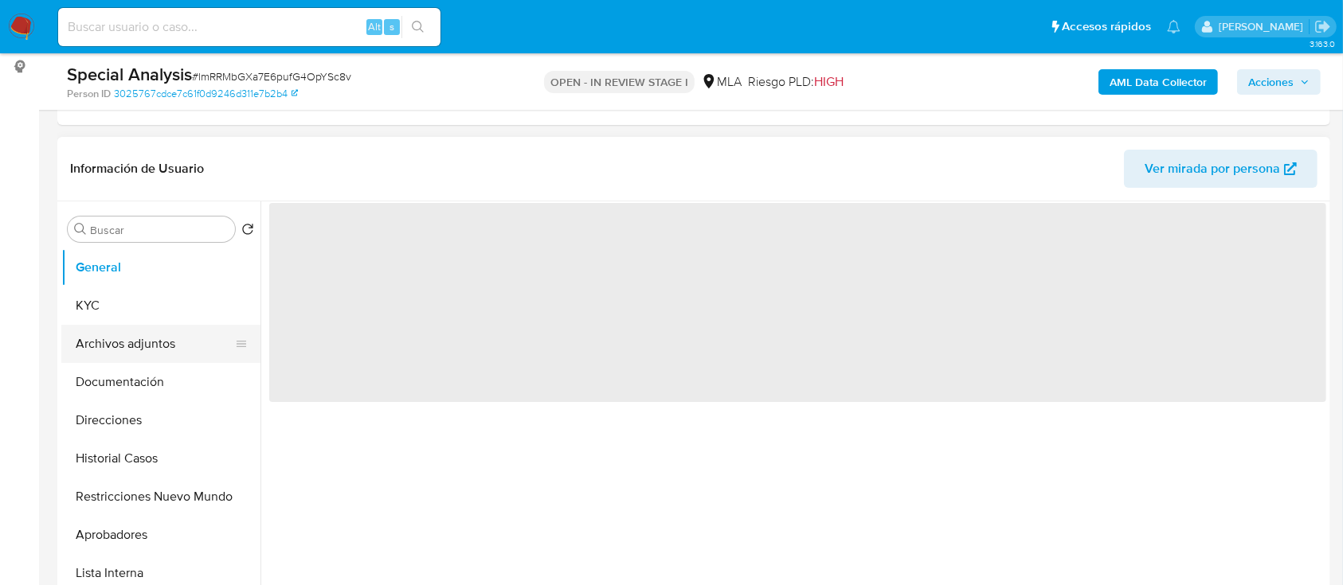
drag, startPoint x: 160, startPoint y: 346, endPoint x: 172, endPoint y: 346, distance: 12.0
click at [161, 346] on button "Archivos adjuntos" at bounding box center [154, 344] width 186 height 38
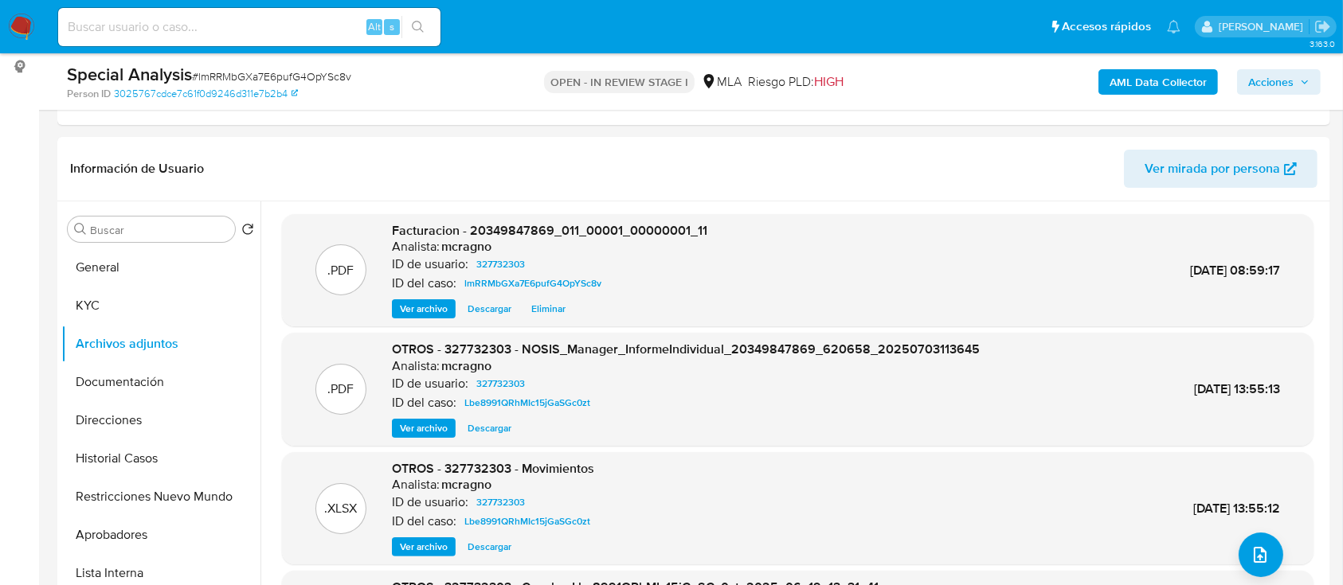
drag, startPoint x: 1303, startPoint y: 80, endPoint x: 1296, endPoint y: 89, distance: 11.5
click at [1303, 78] on icon "button" at bounding box center [1305, 82] width 10 height 10
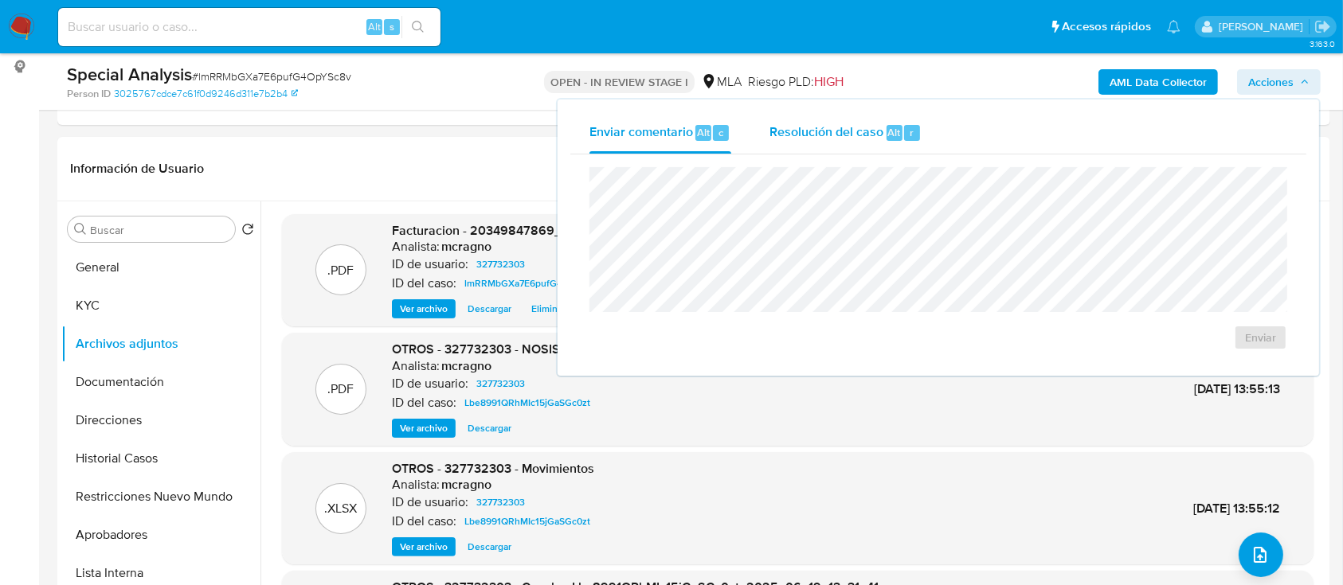
click at [888, 139] on span "Alt" at bounding box center [894, 132] width 13 height 15
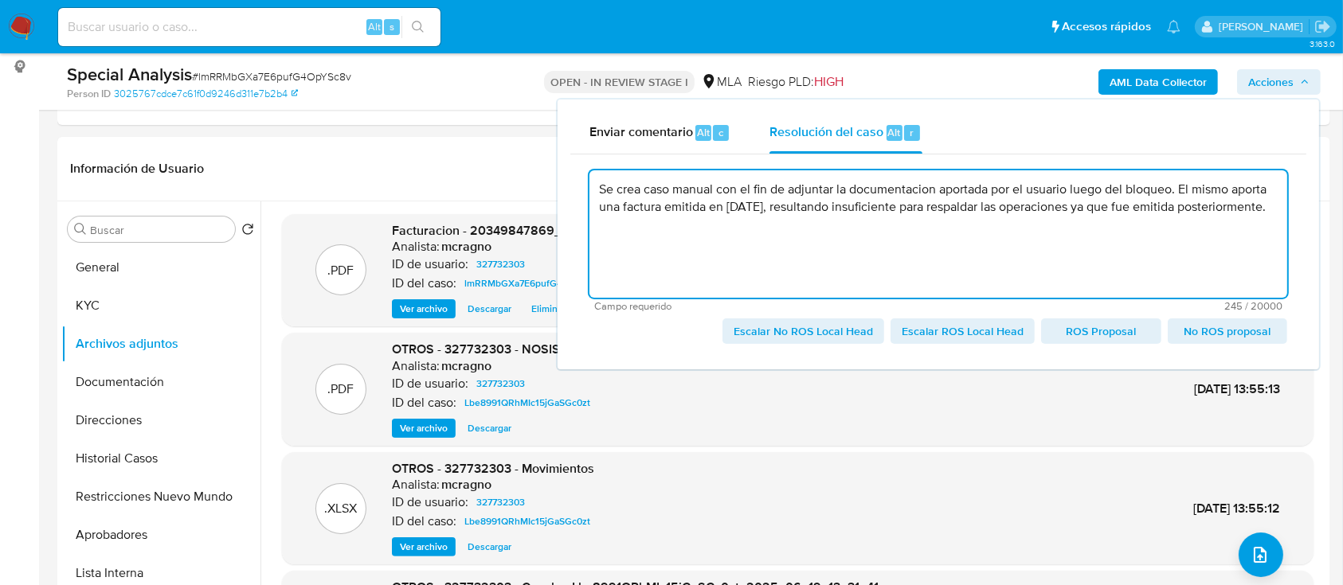
click at [1112, 206] on textarea "Se crea caso manual con el fin de adjuntar la documentacion aportada por el usu…" at bounding box center [938, 233] width 698 height 127
click at [866, 336] on span "Escalar No ROS Local Head" at bounding box center [802, 331] width 139 height 22
type textarea "Se crea caso manual con el fin de adjuntar la documentacion aportada por el usu…"
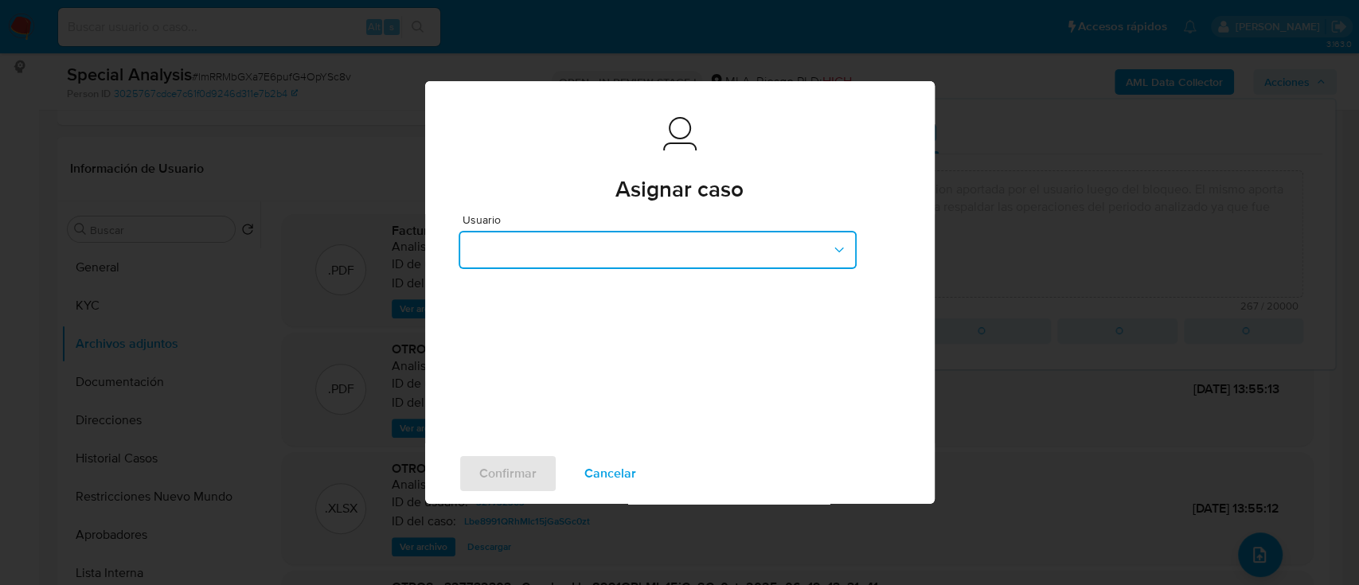
drag, startPoint x: 675, startPoint y: 255, endPoint x: 682, endPoint y: 249, distance: 9.1
click at [675, 254] on button "button" at bounding box center [658, 250] width 398 height 38
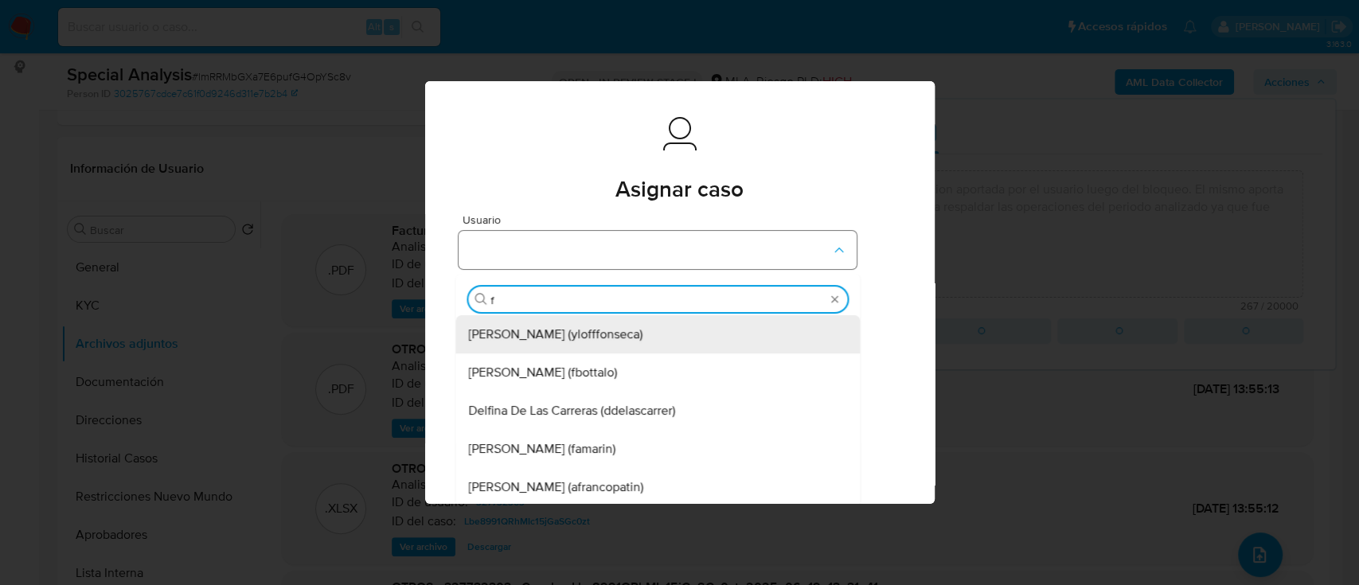
type input "fa"
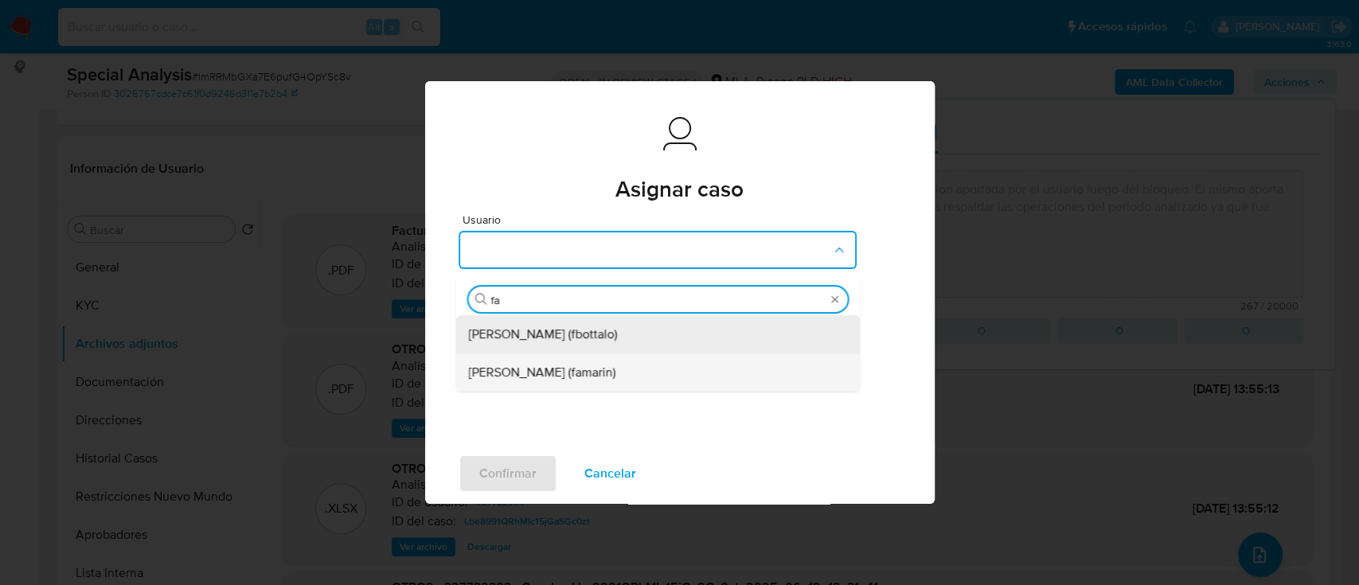
click at [625, 376] on div "Facundo Marin (famarin)" at bounding box center [652, 373] width 369 height 38
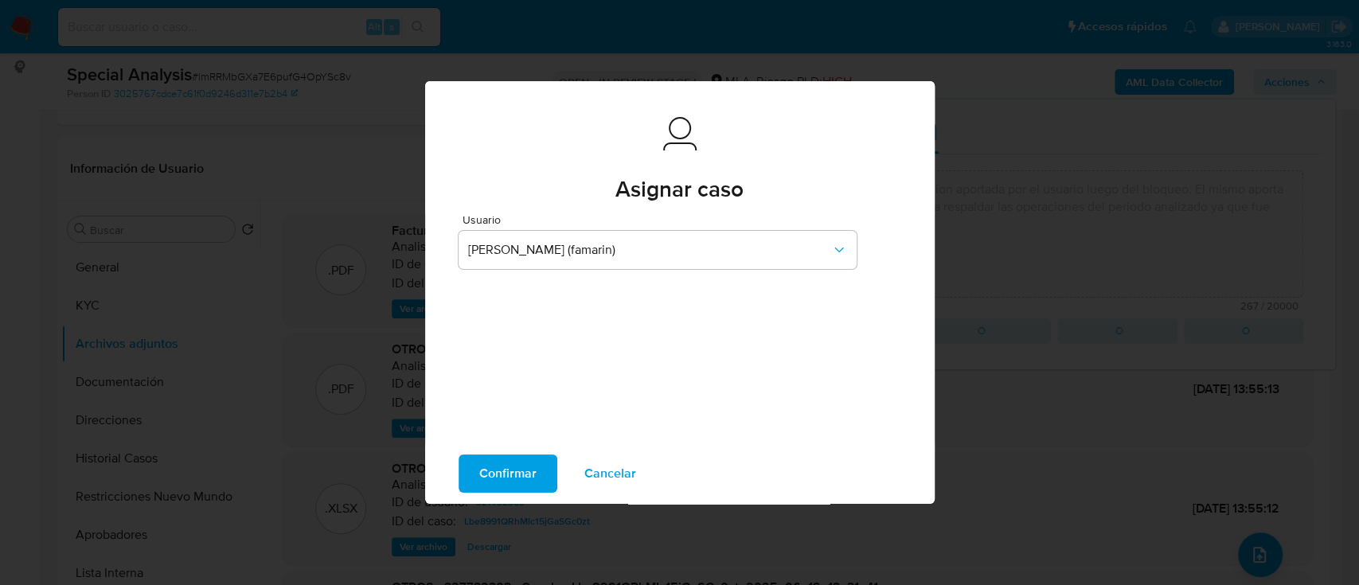
click at [504, 483] on span "Confirmar" at bounding box center [507, 473] width 57 height 35
type textarea "Se crea caso manual con el fin de adjuntar la documentacion aportada por el usu…"
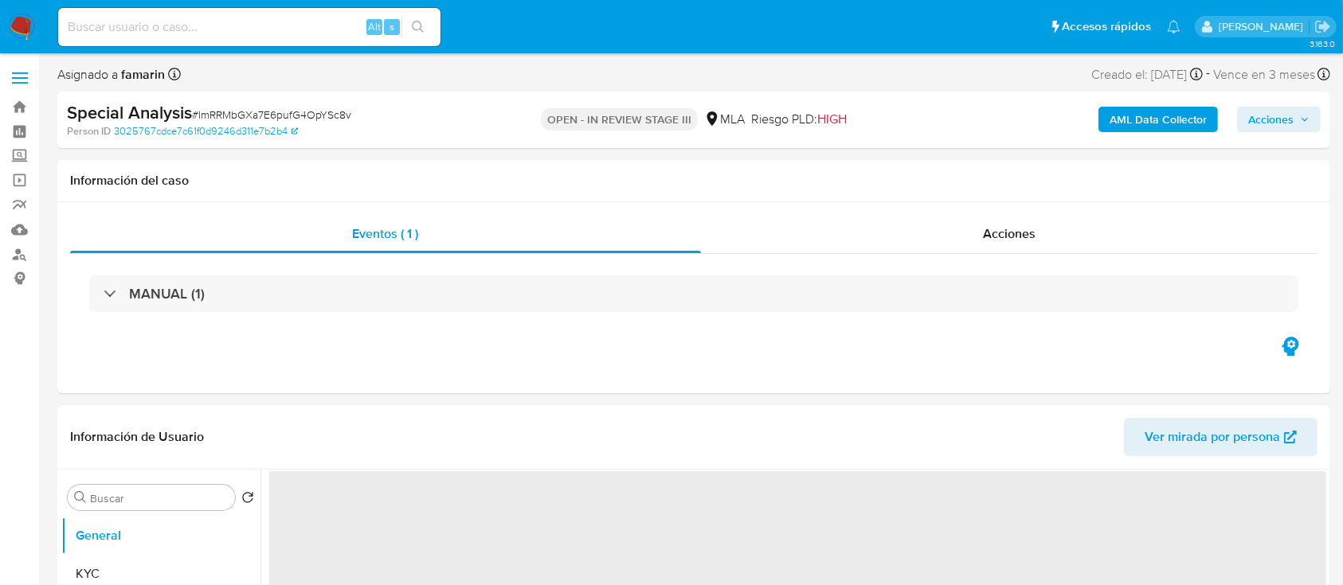
select select "10"
